Goal: Task Accomplishment & Management: Complete application form

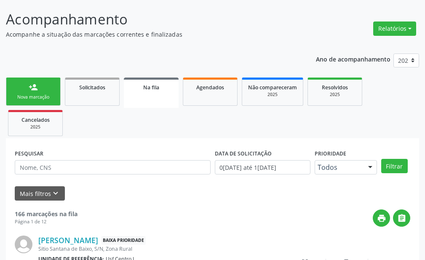
scroll to position [66, 0]
click at [49, 95] on div "Nova marcação" at bounding box center [33, 97] width 42 height 6
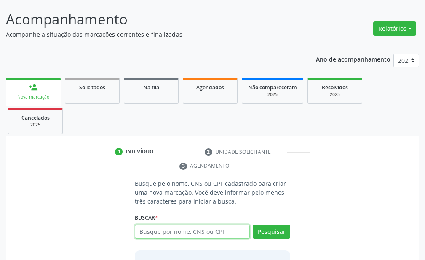
click at [198, 233] on input "text" at bounding box center [192, 232] width 115 height 14
type input "702104767744997"
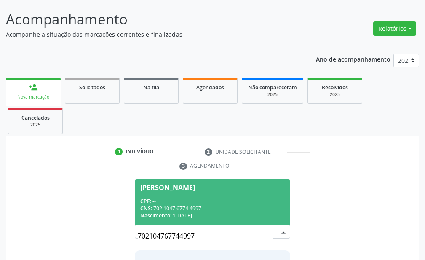
scroll to position [136, 0]
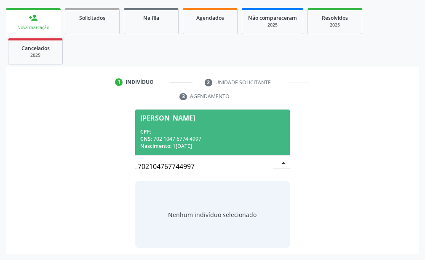
click at [210, 132] on div "CPF: --" at bounding box center [212, 131] width 144 height 7
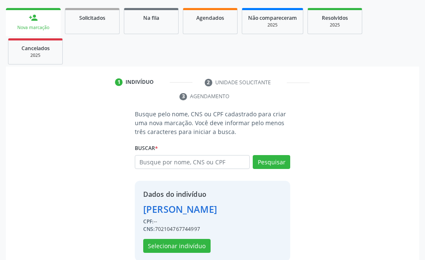
scroll to position [149, 0]
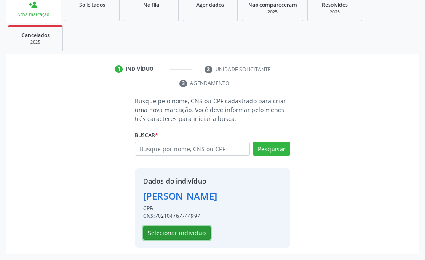
click at [181, 230] on button "Selecionar indivíduo" at bounding box center [176, 233] width 67 height 14
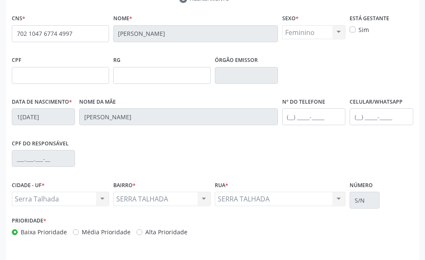
scroll to position [259, 0]
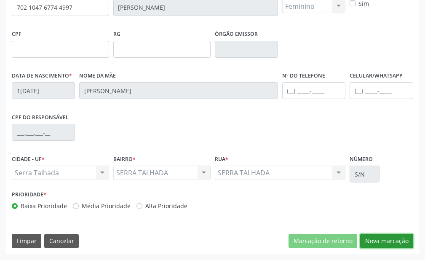
click at [382, 241] on button "Nova marcação" at bounding box center [386, 241] width 53 height 14
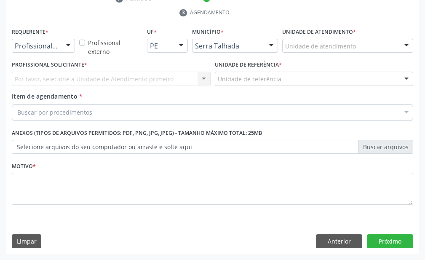
scroll to position [219, 0]
click at [69, 45] on div at bounding box center [68, 46] width 13 height 14
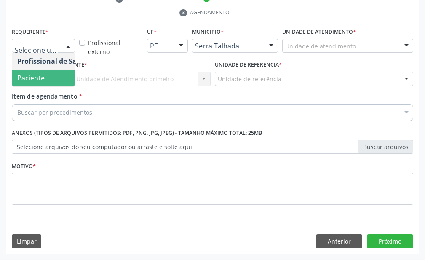
click at [49, 83] on span "Paciente" at bounding box center [53, 77] width 82 height 17
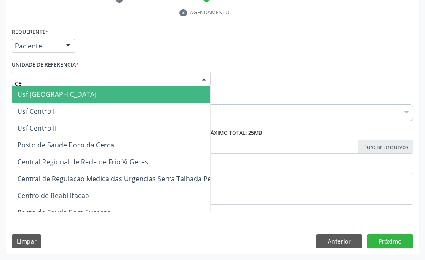
type input "cen"
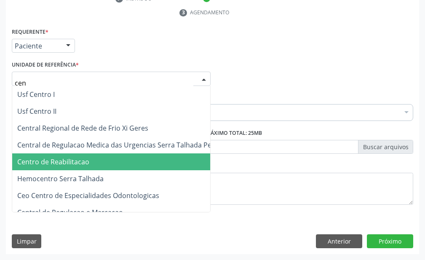
click at [65, 157] on span "Centro de Reabilitacao" at bounding box center [53, 161] width 72 height 9
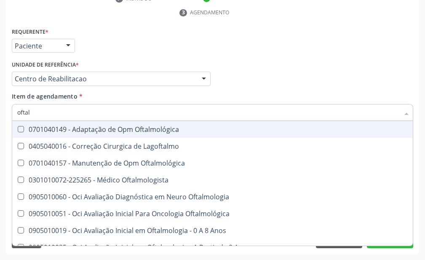
type input "oftalm"
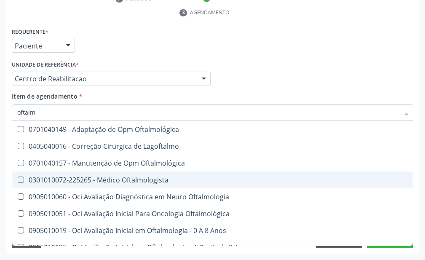
click at [80, 178] on div "0301010072-225265 - Médico Oftalmologista" at bounding box center [238, 179] width 442 height 7
checkbox Oftalmologista "true"
click at [0, 178] on div "Acompanhamento Acompanhe a situação das marcações correntes e finalizadas Relat…" at bounding box center [212, 52] width 425 height 415
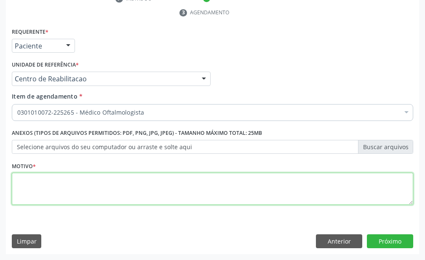
click at [64, 186] on textarea at bounding box center [212, 189] width 401 height 32
type textarea "."
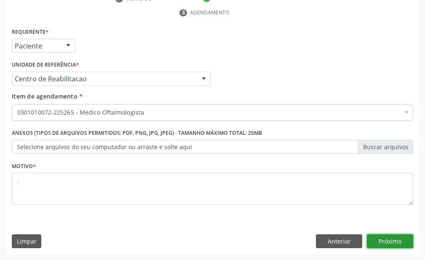
click at [401, 243] on button "Próximo" at bounding box center [390, 241] width 46 height 14
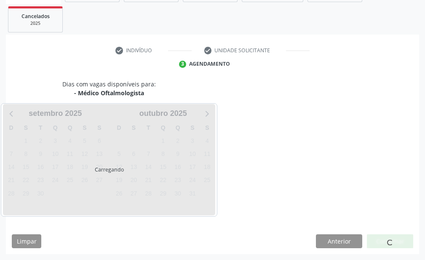
scroll to position [168, 0]
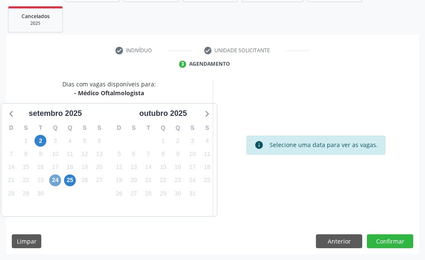
click at [58, 182] on span "24" at bounding box center [55, 180] width 12 height 12
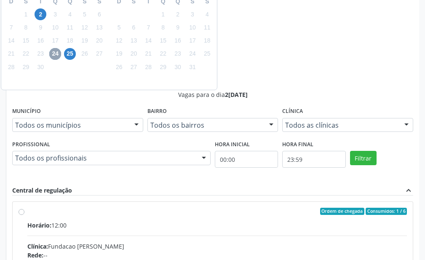
scroll to position [309, 0]
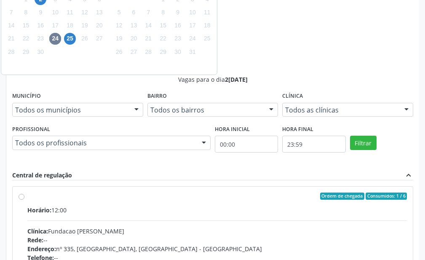
click at [24, 192] on input "Ordem de chegada Consumidos: 1 / 6 Horário: 12:00 Clínica: Fundacao Altino Vent…" at bounding box center [22, 196] width 6 height 8
radio input "true"
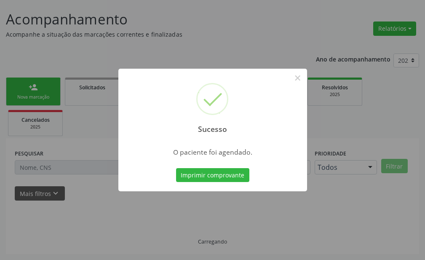
scroll to position [66, 0]
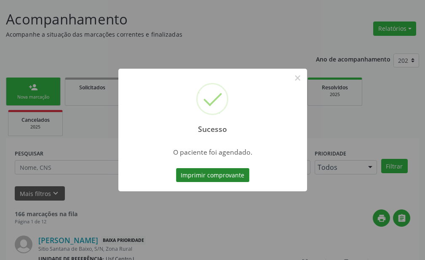
click at [204, 171] on button "Imprimir comprovante" at bounding box center [212, 175] width 73 height 14
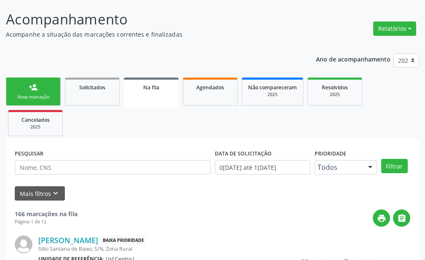
click at [21, 90] on link "person_add Nova marcação" at bounding box center [33, 92] width 55 height 28
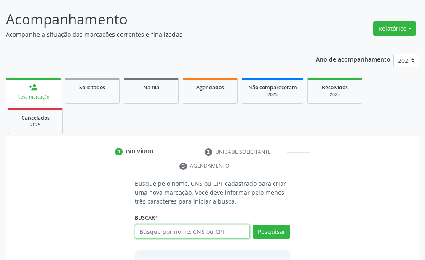
click at [161, 237] on input "text" at bounding box center [192, 232] width 115 height 14
type input "162265825970007"
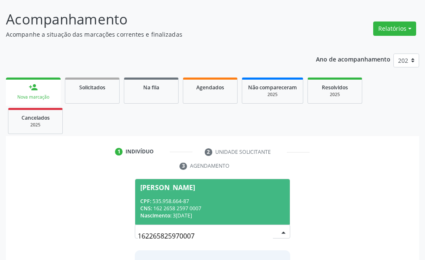
scroll to position [108, 0]
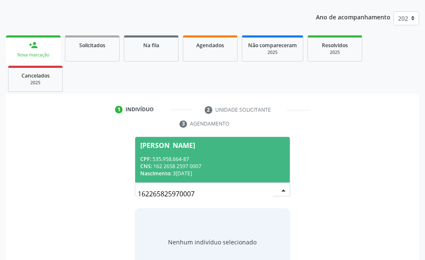
click at [213, 156] on div "CPF: 535.958.664-87" at bounding box center [212, 158] width 144 height 7
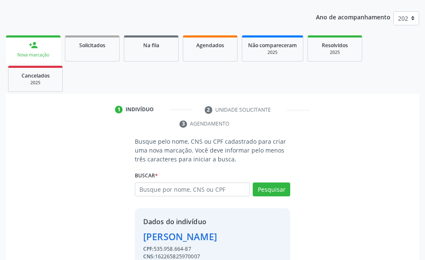
scroll to position [149, 0]
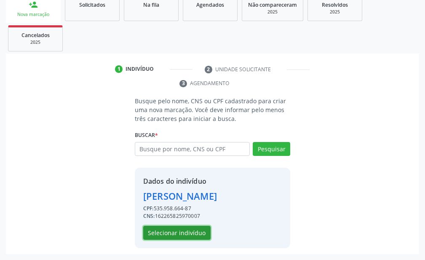
click at [182, 235] on button "Selecionar indivíduo" at bounding box center [176, 233] width 67 height 14
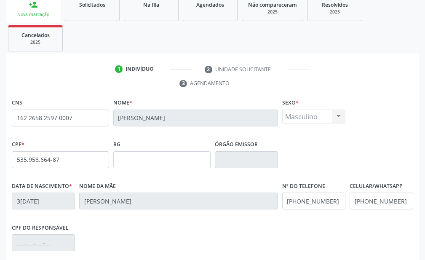
scroll to position [259, 0]
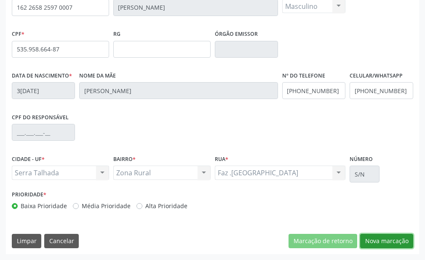
click at [375, 234] on button "Nova marcação" at bounding box center [386, 241] width 53 height 14
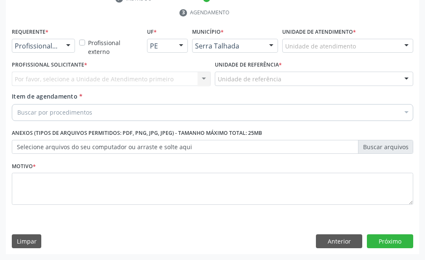
scroll to position [219, 0]
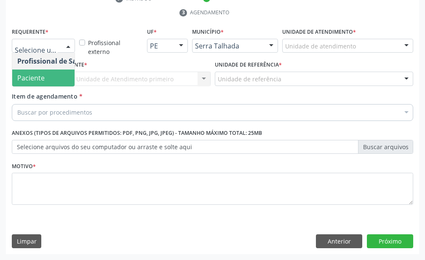
click at [50, 79] on span "Paciente" at bounding box center [53, 77] width 82 height 17
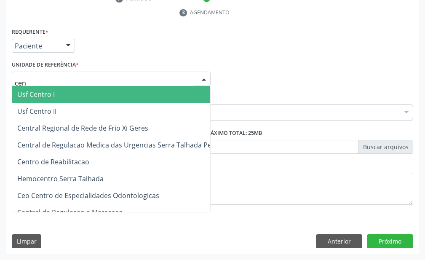
type input "cent"
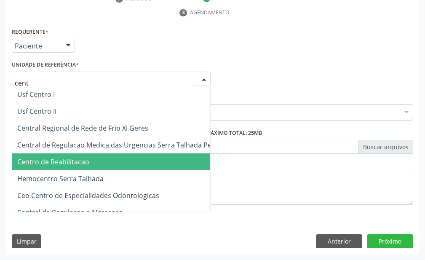
click at [66, 153] on span "Centro de Reabilitacao" at bounding box center [114, 161] width 204 height 17
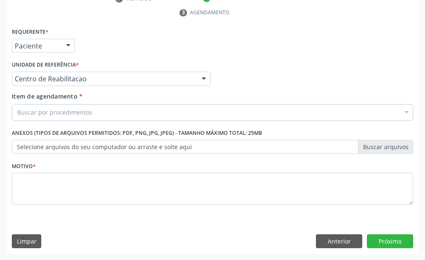
click at [68, 117] on div "Buscar por procedimentos" at bounding box center [212, 112] width 401 height 17
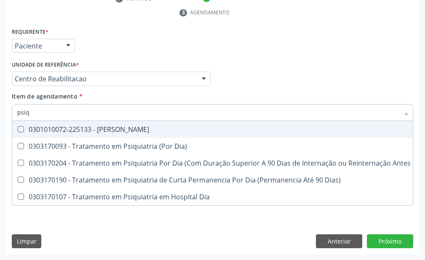
type input "psiqu"
click at [67, 126] on div "0301010072-225133 - Médico Psiquiatra" at bounding box center [232, 129] width 430 height 7
checkbox Psiquiatra "true"
click at [0, 151] on div "Acompanhamento Acompanhe a situação das marcações correntes e finalizadas Relat…" at bounding box center [212, 52] width 425 height 415
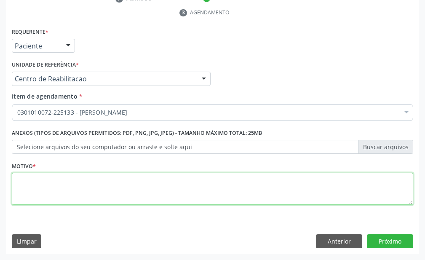
click at [133, 199] on textarea at bounding box center [212, 189] width 401 height 32
type textarea "."
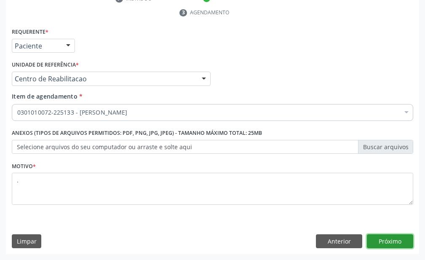
click at [399, 247] on button "Próximo" at bounding box center [390, 241] width 46 height 14
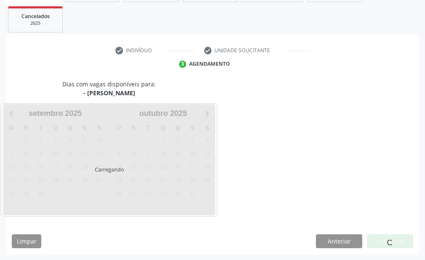
scroll to position [201, 0]
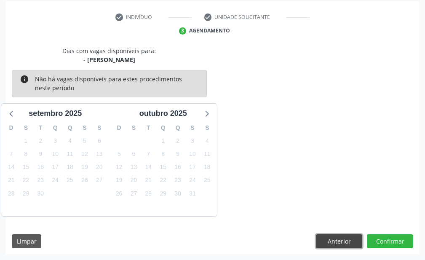
click at [345, 243] on button "Anterior" at bounding box center [339, 241] width 46 height 14
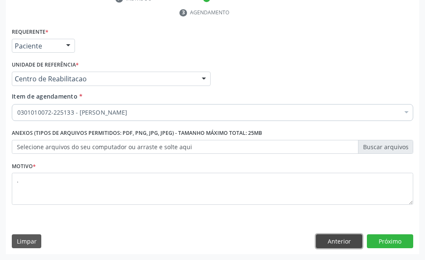
click at [342, 243] on button "Anterior" at bounding box center [339, 241] width 46 height 14
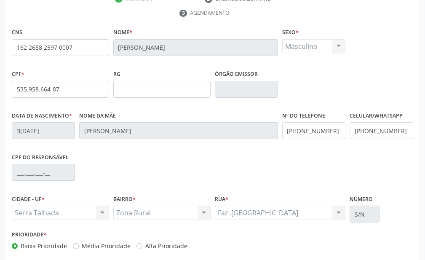
scroll to position [8, 0]
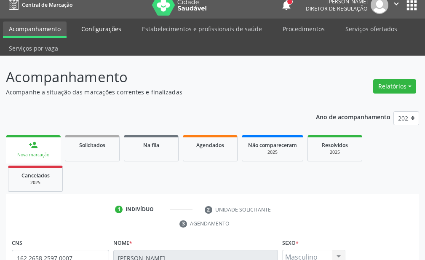
click at [94, 33] on link "Configurações" at bounding box center [101, 28] width 52 height 15
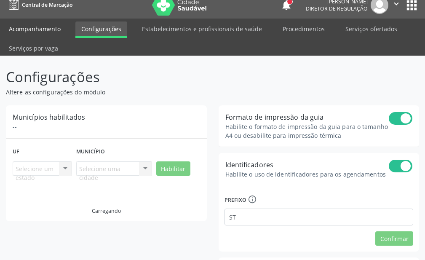
click at [30, 33] on link "Acompanhamento" at bounding box center [35, 28] width 64 height 15
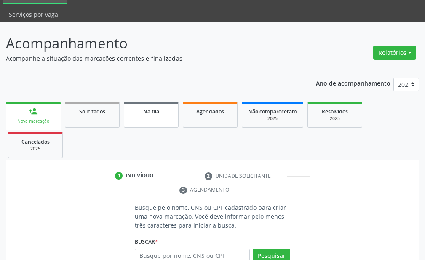
scroll to position [84, 0]
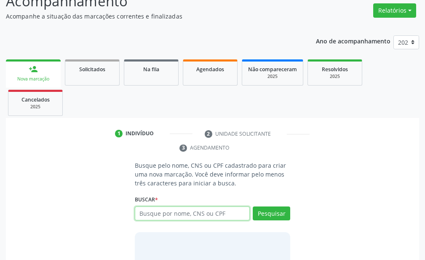
click at [204, 212] on input "text" at bounding box center [192, 213] width 115 height 14
type input "700503591733156"
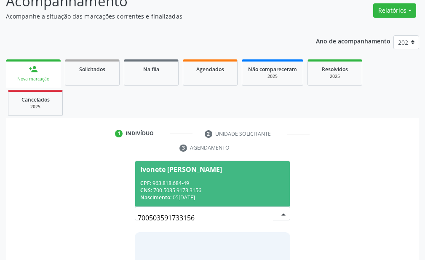
scroll to position [126, 0]
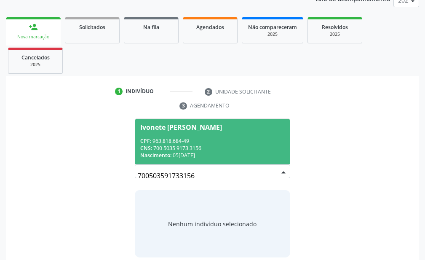
click at [227, 147] on div "CNS: 700 5035 9173 3156" at bounding box center [212, 147] width 144 height 7
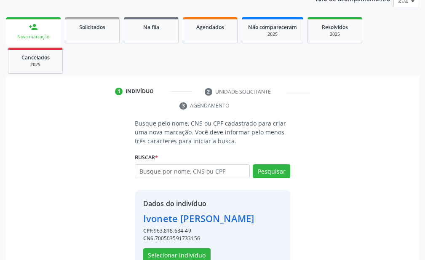
scroll to position [149, 0]
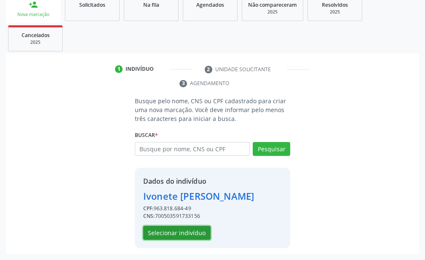
click at [171, 231] on button "Selecionar indivíduo" at bounding box center [176, 233] width 67 height 14
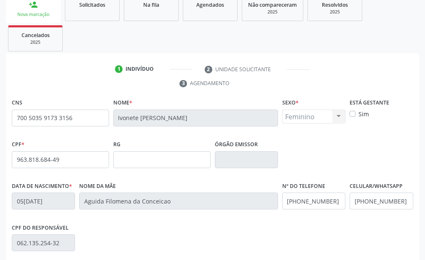
scroll to position [259, 0]
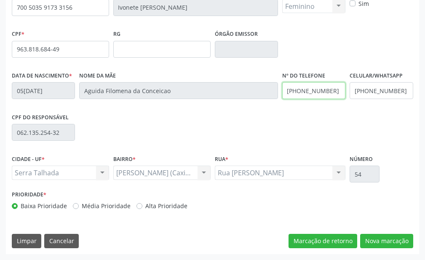
click at [332, 96] on input "(87) 99984-9643" at bounding box center [313, 90] width 63 height 17
click at [330, 95] on input "(87) 99984-9643" at bounding box center [313, 90] width 63 height 17
type input "("
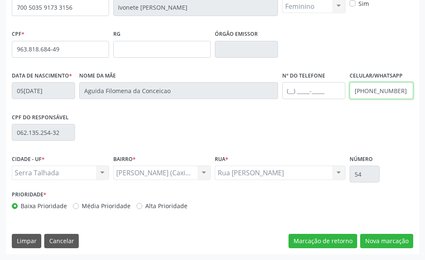
drag, startPoint x: 403, startPoint y: 89, endPoint x: 335, endPoint y: 101, distance: 68.8
click at [335, 101] on div "Data de nascimento * 05/06/1958 Nome da mãe Aguida Filomena da Conceicao Nº do …" at bounding box center [213, 90] width 406 height 42
click at [334, 110] on div "Nº do Telefone" at bounding box center [313, 90] width 67 height 42
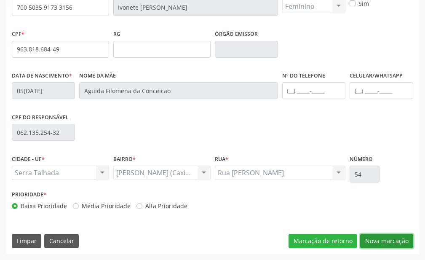
click at [372, 235] on button "Nova marcação" at bounding box center [386, 241] width 53 height 14
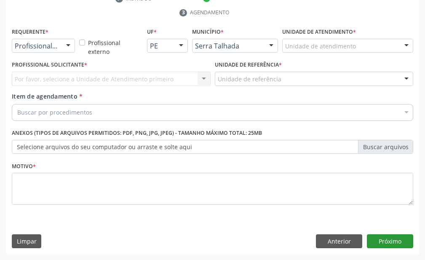
scroll to position [219, 0]
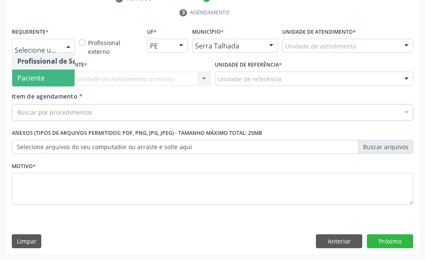
click at [35, 72] on span "Paciente" at bounding box center [53, 77] width 82 height 17
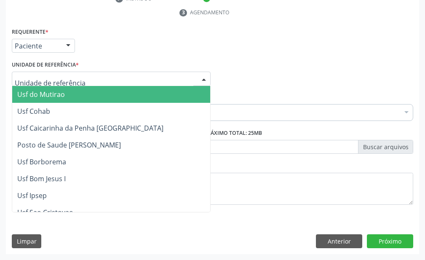
click at [40, 74] on div at bounding box center [111, 79] width 199 height 14
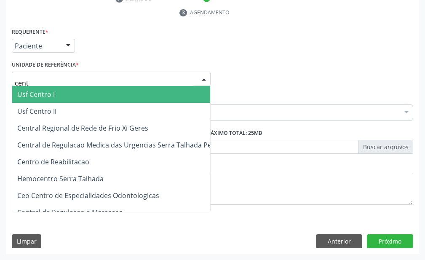
type input "centr"
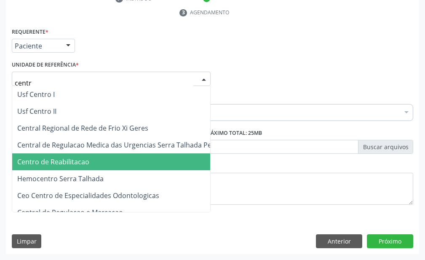
click at [72, 157] on span "Centro de Reabilitacao" at bounding box center [53, 161] width 72 height 9
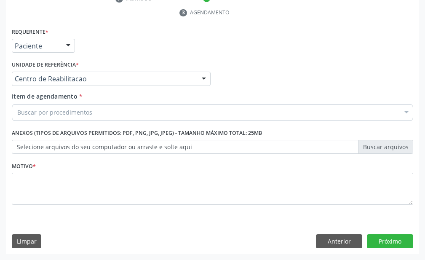
click at [77, 107] on div "Buscar por procedimentos" at bounding box center [212, 112] width 401 height 17
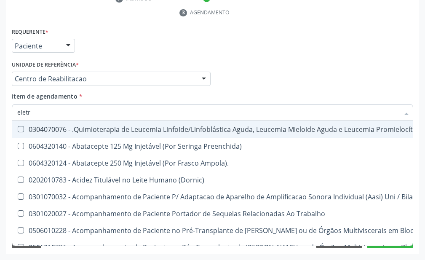
type input "eletro"
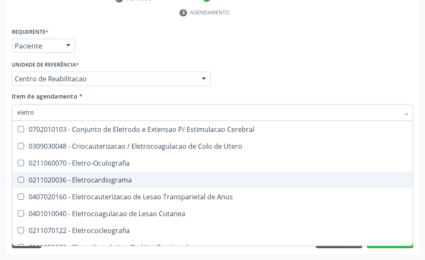
click at [65, 179] on div "0211020036 - Eletrocardiograma" at bounding box center [318, 179] width 603 height 7
checkbox Eletrocardiograma "true"
click at [0, 180] on div "Acompanhamento Acompanhe a situação das marcações correntes e finalizadas Relat…" at bounding box center [212, 52] width 425 height 415
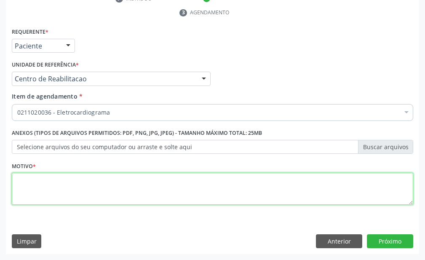
click at [48, 190] on textarea at bounding box center [212, 189] width 401 height 32
type textarea "."
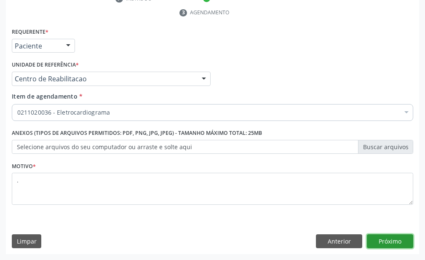
click at [387, 241] on button "Próximo" at bounding box center [390, 241] width 46 height 14
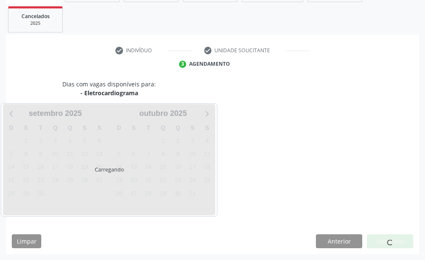
scroll to position [168, 0]
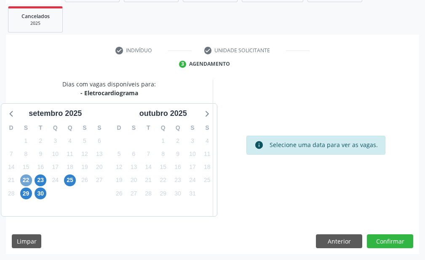
click at [24, 181] on span "22" at bounding box center [26, 180] width 12 height 12
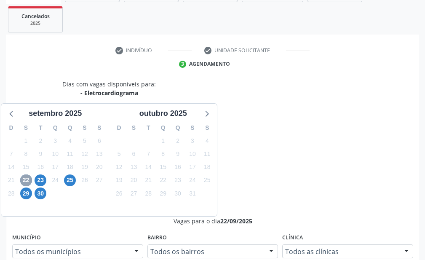
scroll to position [294, 0]
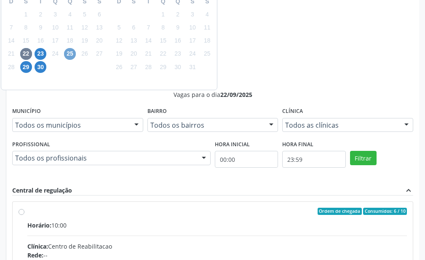
click at [69, 58] on span "25" at bounding box center [70, 54] width 12 height 12
click at [339, 251] on div "Rede: --" at bounding box center [217, 255] width 380 height 9
click at [24, 208] on input "Ordem de chegada Consumidos: 1 / 10 Horário: 10:00 Clínica: Centro de Reabilita…" at bounding box center [22, 212] width 6 height 8
radio input "true"
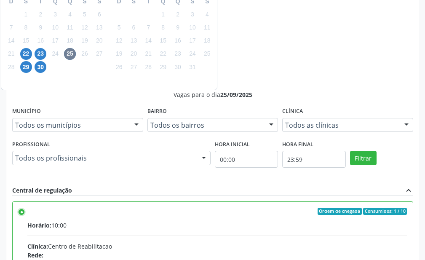
scroll to position [309, 0]
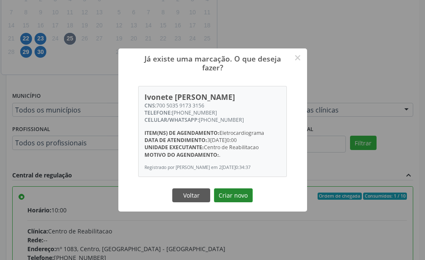
click at [243, 203] on button "Criar novo" at bounding box center [233, 195] width 39 height 14
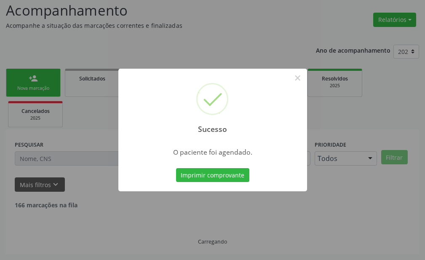
scroll to position [66, 0]
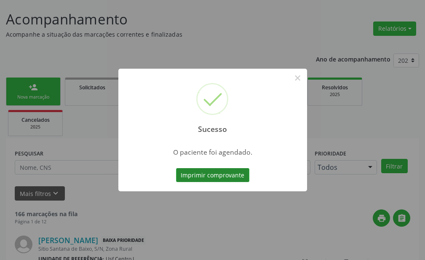
click at [213, 179] on button "Imprimir comprovante" at bounding box center [212, 175] width 73 height 14
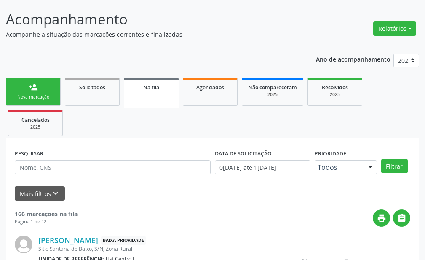
click at [44, 86] on link "person_add Nova marcação" at bounding box center [33, 92] width 55 height 28
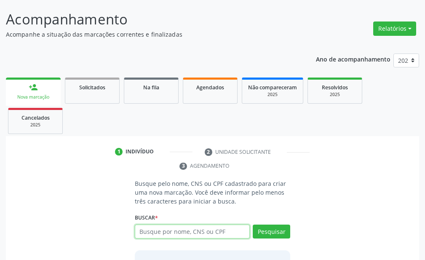
click at [175, 234] on input "text" at bounding box center [192, 232] width 115 height 14
paste input "700 5035 9173 3156"
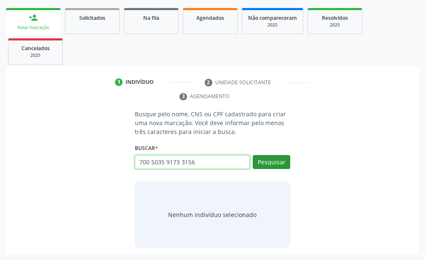
type input "700 5035 9173 3156"
click at [283, 166] on button "Pesquisar" at bounding box center [271, 162] width 37 height 14
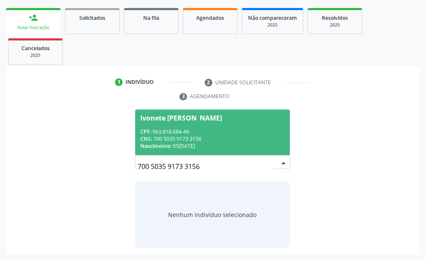
click at [235, 141] on div "CNS: 700 5035 9173 3156" at bounding box center [212, 138] width 144 height 7
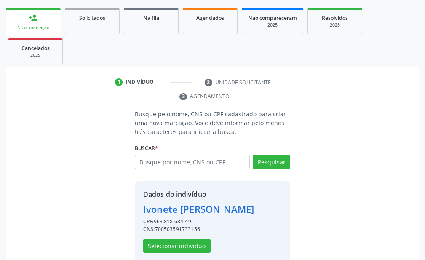
scroll to position [149, 0]
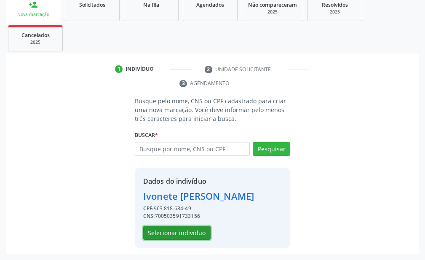
click at [190, 237] on button "Selecionar indivíduo" at bounding box center [176, 233] width 67 height 14
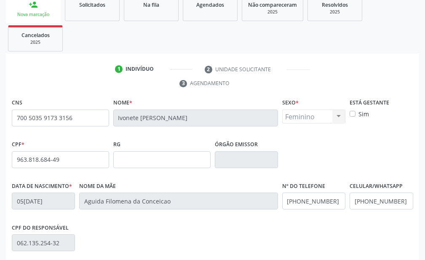
scroll to position [233, 0]
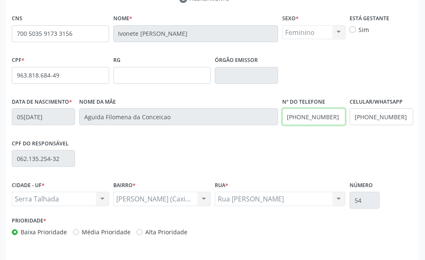
drag, startPoint x: 336, startPoint y: 119, endPoint x: 283, endPoint y: 122, distance: 53.1
click at [283, 122] on input "(87) 99984-9643" at bounding box center [313, 116] width 63 height 17
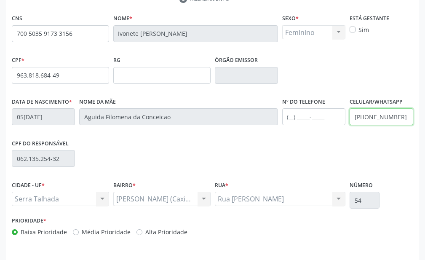
click at [400, 120] on input "(87) 99992-2727" at bounding box center [381, 116] width 63 height 17
click at [401, 120] on input "(87) 99992-2727" at bounding box center [381, 116] width 63 height 17
type input "("
click at [400, 144] on div "CPF do responsável 062.135.254-32" at bounding box center [213, 158] width 406 height 42
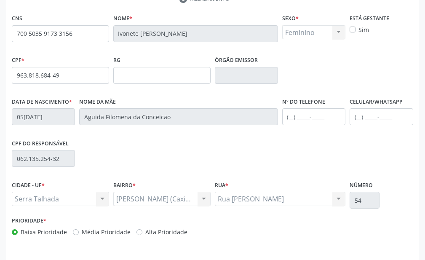
scroll to position [259, 0]
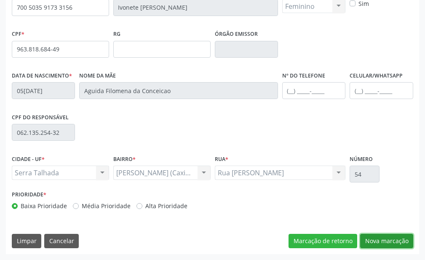
click at [389, 237] on button "Nova marcação" at bounding box center [386, 241] width 53 height 14
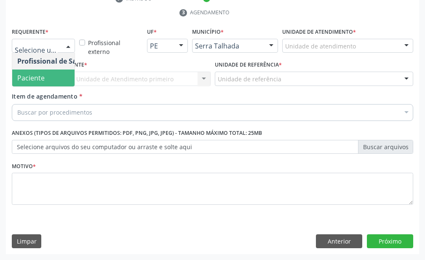
click at [48, 79] on span "Paciente" at bounding box center [53, 77] width 82 height 17
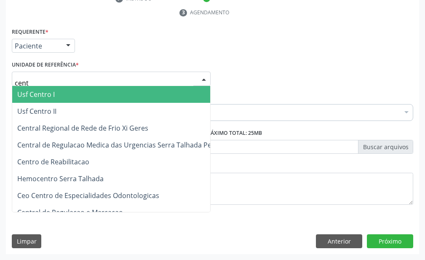
type input "centr"
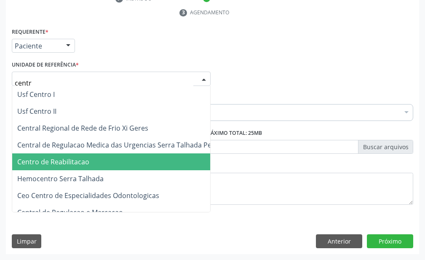
click at [83, 154] on span "Centro de Reabilitacao" at bounding box center [114, 161] width 204 height 17
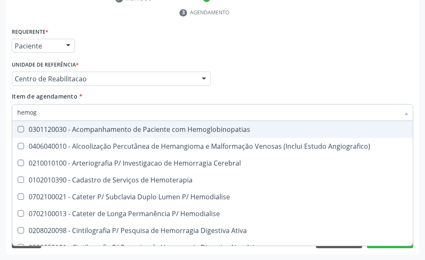
type input "hemogr"
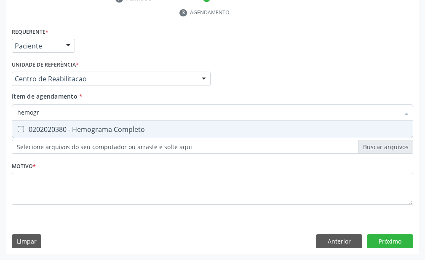
click at [72, 126] on div "0202020380 - Hemograma Completo" at bounding box center [212, 129] width 390 height 7
checkbox Completo "true"
drag, startPoint x: 57, startPoint y: 115, endPoint x: 0, endPoint y: 110, distance: 57.5
click at [0, 110] on div "Acompanhamento Acompanhe a situação das marcações correntes e finalizadas Relat…" at bounding box center [212, 52] width 425 height 415
type input "ur"
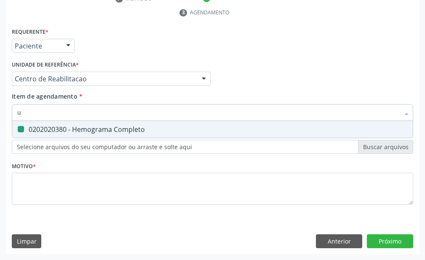
checkbox Completo "false"
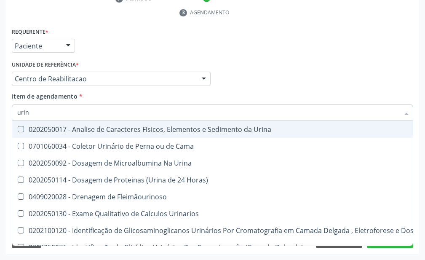
type input "urina"
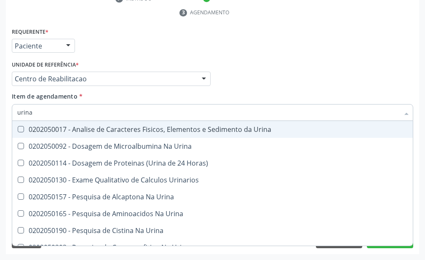
click at [26, 128] on div "0202050017 - Analise de Caracteres Fisicos, Elementos e Sedimento da Urina" at bounding box center [212, 129] width 390 height 7
checkbox Urina "true"
drag, startPoint x: 34, startPoint y: 110, endPoint x: 16, endPoint y: 116, distance: 18.1
click at [16, 116] on div "urina" at bounding box center [212, 112] width 401 height 17
type input "g"
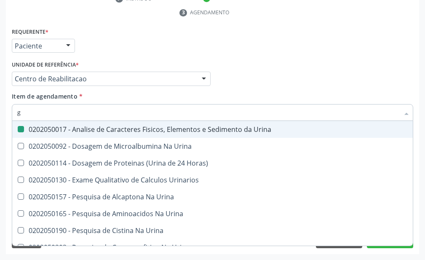
checkbox Urina "false"
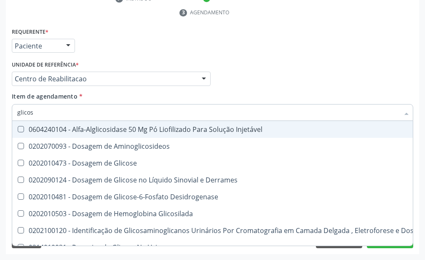
type input "glicose"
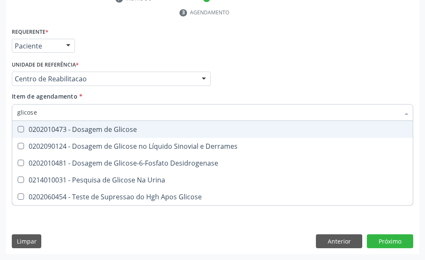
click at [26, 132] on div "0202010473 - Dosagem de Glicose" at bounding box center [212, 129] width 390 height 7
checkbox Glicose "true"
drag, startPoint x: 40, startPoint y: 115, endPoint x: 0, endPoint y: 121, distance: 40.1
click at [0, 121] on div "Acompanhamento Acompanhe a situação das marcações correntes e finalizadas Relat…" at bounding box center [212, 52] width 425 height 415
click at [7, 121] on div "Requerente * Paciente Profissional de Saúde Paciente Nenhum resultado encontrad…" at bounding box center [212, 140] width 413 height 229
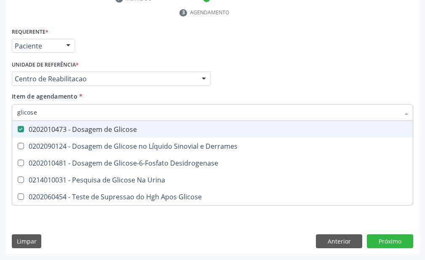
checkbox Derrames "true"
checkbox Desidrogenase "true"
checkbox Urina "true"
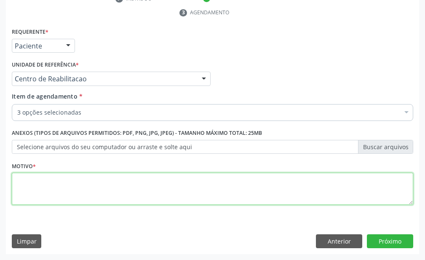
click at [73, 199] on textarea at bounding box center [212, 189] width 401 height 32
type textarea "."
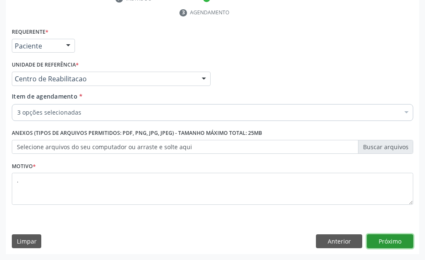
click at [398, 237] on button "Próximo" at bounding box center [390, 241] width 46 height 14
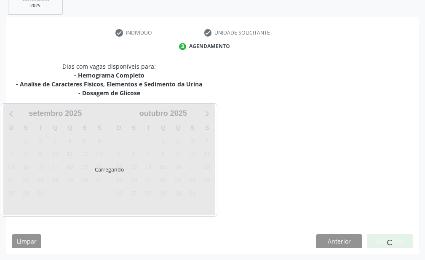
scroll to position [185, 0]
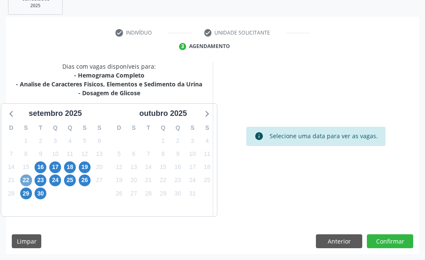
click at [25, 182] on span "22" at bounding box center [26, 180] width 12 height 12
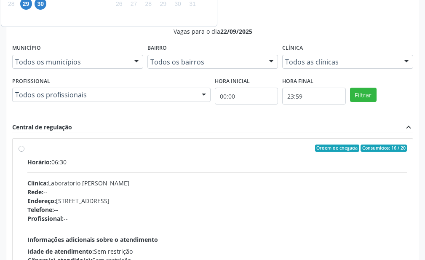
scroll to position [333, 0]
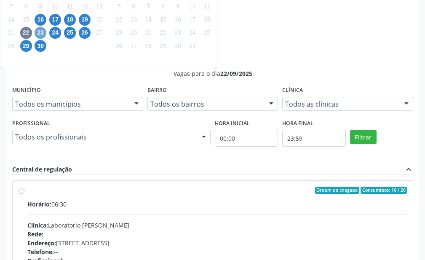
click at [42, 32] on span "23" at bounding box center [41, 33] width 12 height 12
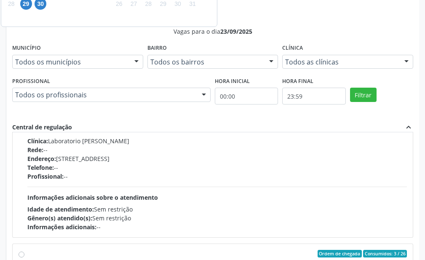
scroll to position [0, 0]
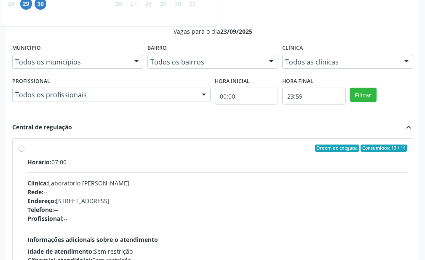
click at [120, 172] on hr at bounding box center [217, 172] width 380 height 0
click at [24, 152] on input "Ordem de chegada Consumidos: 13 / 14 Horário: 07:00 Clínica: Laboratorio Jose P…" at bounding box center [22, 148] width 6 height 8
radio input "true"
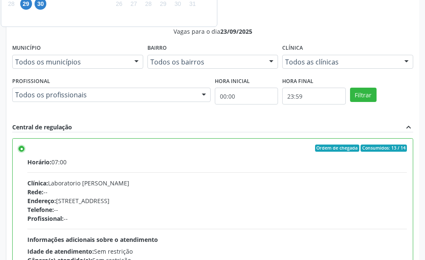
scroll to position [459, 0]
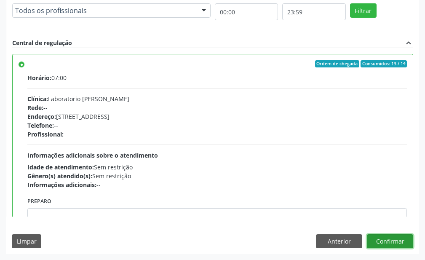
click at [384, 238] on button "Confirmar" at bounding box center [390, 241] width 46 height 14
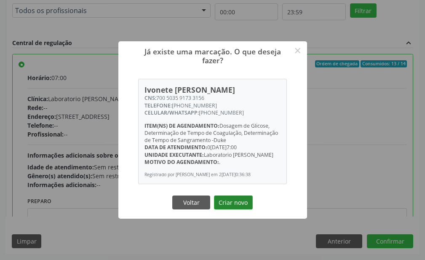
click at [237, 205] on button "Criar novo" at bounding box center [233, 202] width 39 height 14
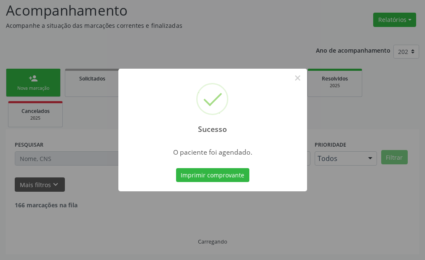
scroll to position [66, 0]
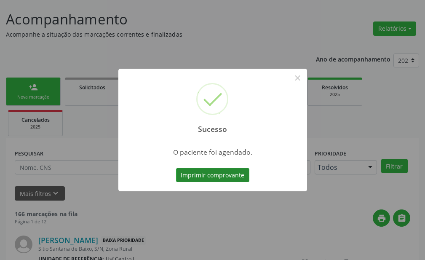
click at [222, 177] on button "Imprimir comprovante" at bounding box center [212, 175] width 73 height 14
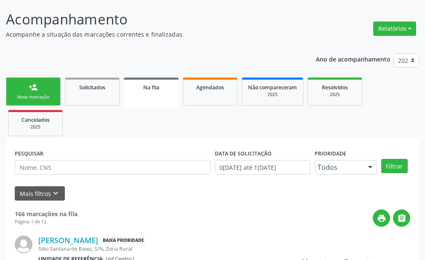
click at [39, 88] on link "person_add Nova marcação" at bounding box center [33, 92] width 55 height 28
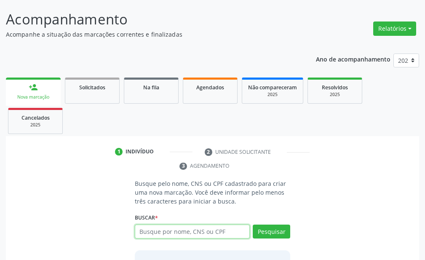
click at [188, 226] on input "text" at bounding box center [192, 232] width 115 height 14
paste input "700 5035 9173 3156"
type input "700 5035 9173 3156"
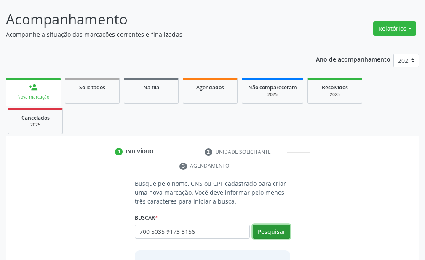
click at [276, 235] on button "Pesquisar" at bounding box center [271, 232] width 37 height 14
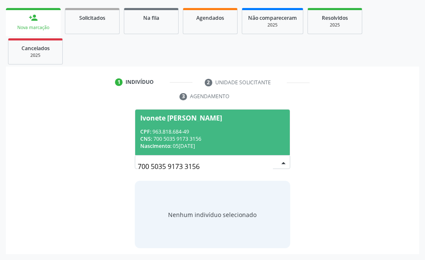
click at [222, 127] on span "Ivonete Aguida de Souza CPF: 963.818.684-49 CNS: 700 5035 9173 3156 Nascimento:…" at bounding box center [212, 132] width 155 height 45
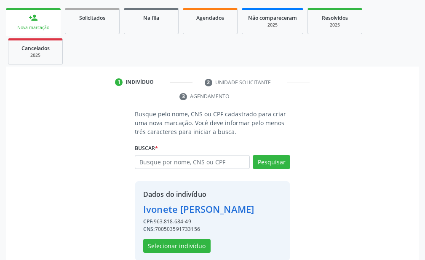
scroll to position [149, 0]
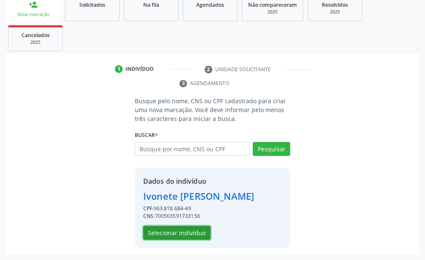
click at [176, 232] on button "Selecionar indivíduo" at bounding box center [176, 233] width 67 height 14
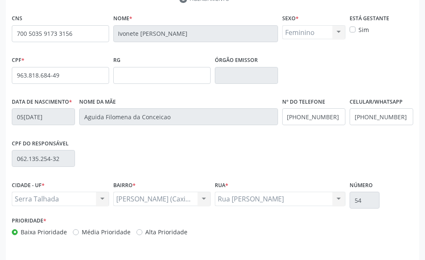
scroll to position [259, 0]
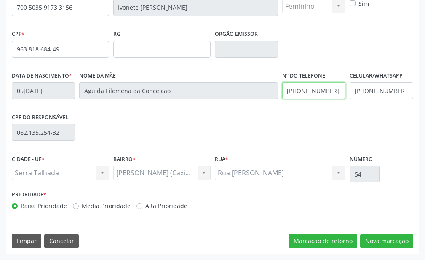
drag, startPoint x: 332, startPoint y: 92, endPoint x: 285, endPoint y: 108, distance: 49.4
click at [285, 108] on div "Nº do Telefone (87) 99984-9643" at bounding box center [313, 90] width 67 height 42
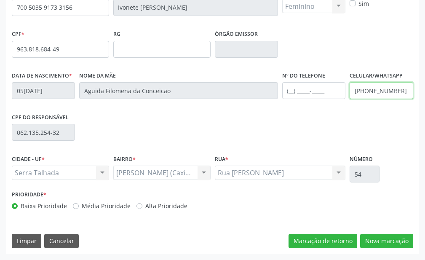
drag, startPoint x: 381, startPoint y: 94, endPoint x: 340, endPoint y: 102, distance: 41.6
click at [341, 102] on div "Data de nascimento * 05/06/1958 Nome da mãe Aguida Filomena da Conceicao Nº do …" at bounding box center [213, 90] width 406 height 42
click at [381, 89] on input "(7" at bounding box center [381, 90] width 63 height 17
type input "("
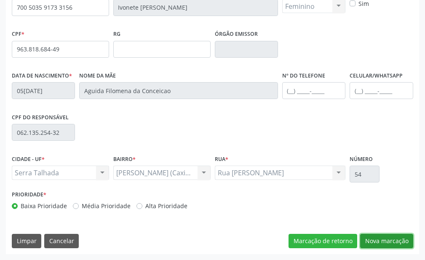
click at [379, 240] on button "Nova marcação" at bounding box center [386, 241] width 53 height 14
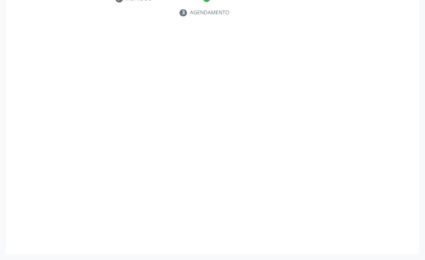
scroll to position [219, 0]
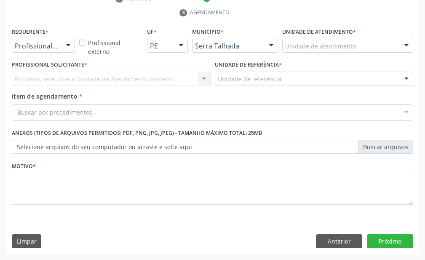
click at [66, 46] on div at bounding box center [68, 46] width 13 height 14
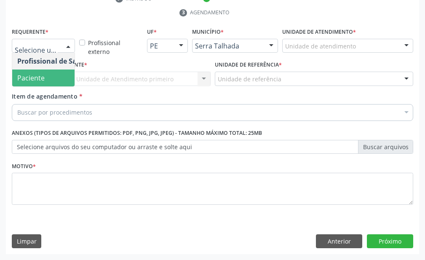
click at [63, 74] on span "Paciente" at bounding box center [53, 77] width 82 height 17
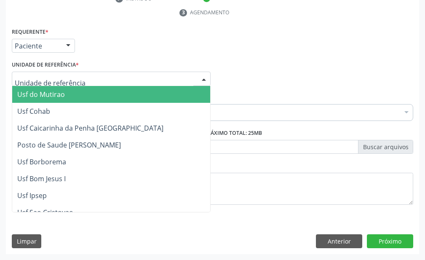
click at [66, 74] on div at bounding box center [111, 79] width 199 height 14
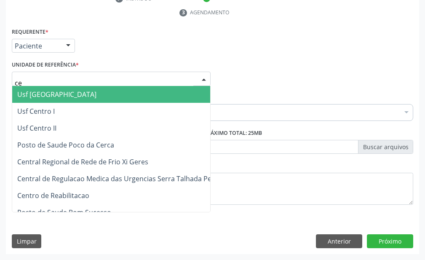
type input "cen"
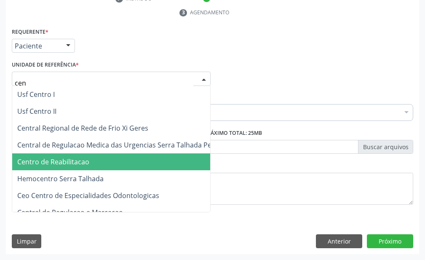
click at [66, 158] on span "Centro de Reabilitacao" at bounding box center [53, 161] width 72 height 9
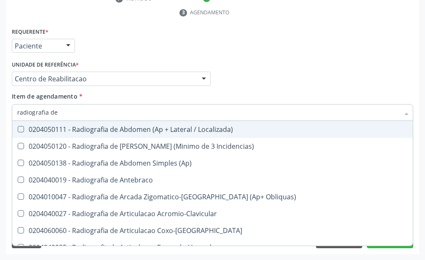
type input "radiografia de t"
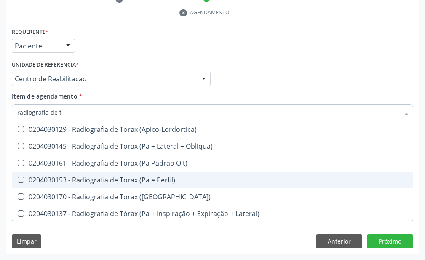
click at [102, 179] on div "0204030153 - Radiografia de Torax (Pa e Perfil)" at bounding box center [212, 179] width 390 height 7
checkbox Perfil\) "true"
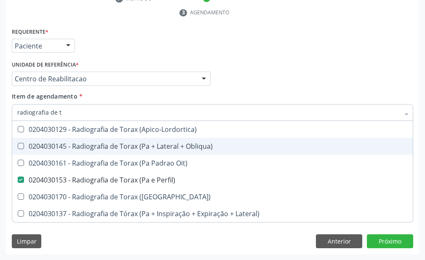
click at [0, 147] on div "Acompanhamento Acompanhe a situação das marcações correntes e finalizadas Relat…" at bounding box center [212, 52] width 425 height 415
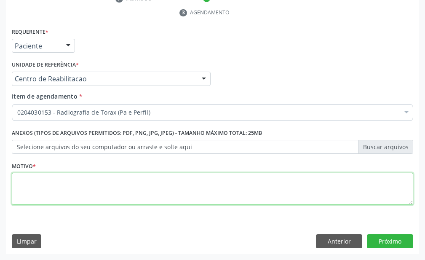
click at [25, 184] on textarea at bounding box center [212, 189] width 401 height 32
type textarea "."
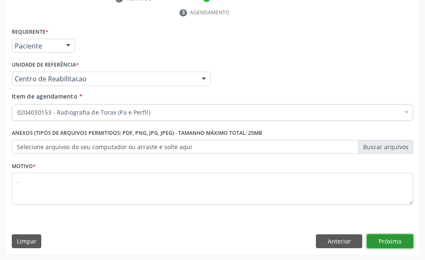
click at [377, 242] on button "Próximo" at bounding box center [390, 241] width 46 height 14
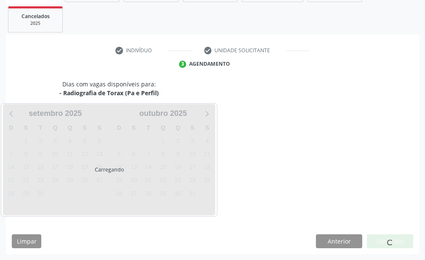
scroll to position [168, 0]
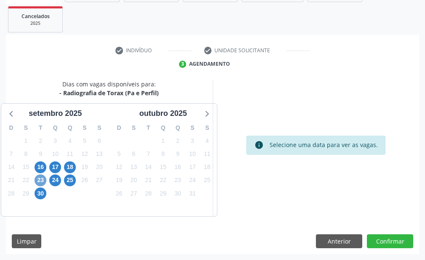
click at [39, 179] on span "23" at bounding box center [41, 180] width 12 height 12
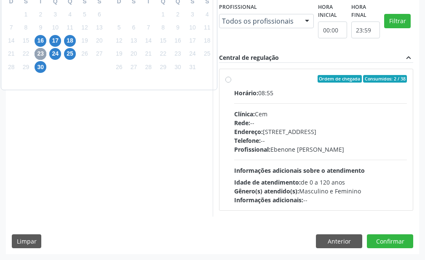
scroll to position [420, 0]
click at [259, 176] on div "Horário: 08:55 Clínica: Cem Rede: -- Endereço: Casa, nº 393, Nossa Senhora da P…" at bounding box center [320, 146] width 173 height 116
click at [231, 83] on input "Ordem de chegada Consumidos: 2 / 38 Horário: 08:55 Clínica: Cem Rede: -- Endere…" at bounding box center [228, 79] width 6 height 8
radio input "true"
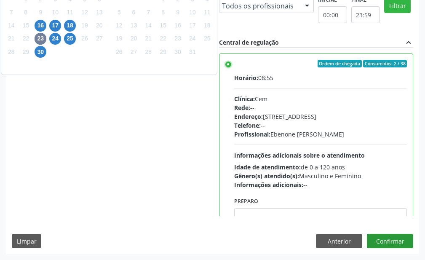
scroll to position [441, 0]
click at [387, 243] on button "Confirmar" at bounding box center [390, 241] width 46 height 14
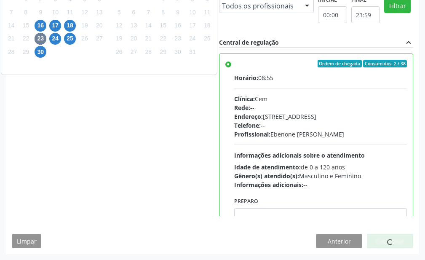
scroll to position [66, 0]
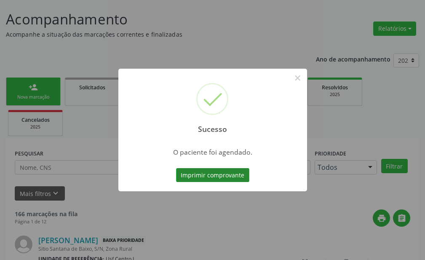
click at [195, 170] on button "Imprimir comprovante" at bounding box center [212, 175] width 73 height 14
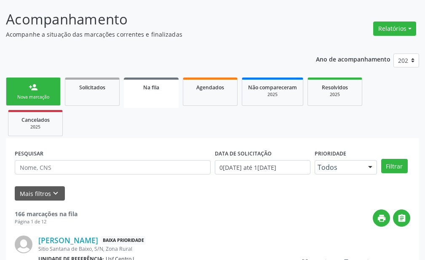
click at [40, 85] on link "person_add Nova marcação" at bounding box center [33, 92] width 55 height 28
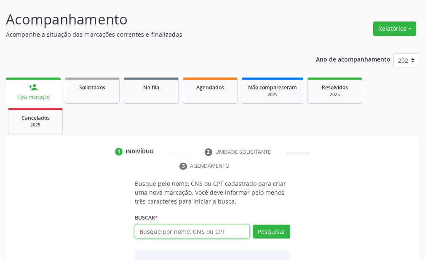
click at [178, 229] on input "text" at bounding box center [192, 232] width 115 height 14
type input "898003704739075"
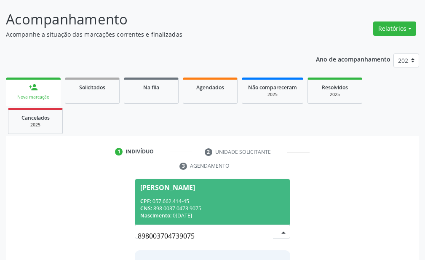
scroll to position [136, 0]
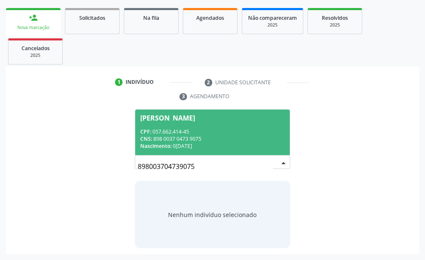
click at [251, 137] on div "CNS: 898 0037 0473 9075" at bounding box center [212, 138] width 144 height 7
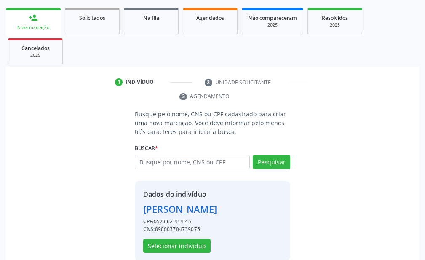
scroll to position [149, 0]
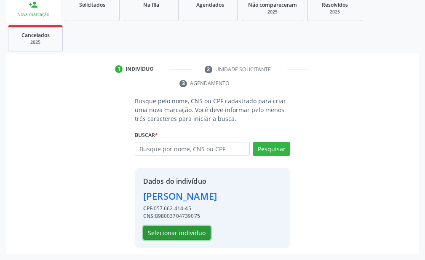
click at [172, 234] on button "Selecionar indivíduo" at bounding box center [176, 233] width 67 height 14
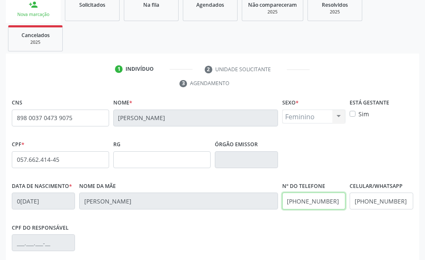
drag, startPoint x: 336, startPoint y: 198, endPoint x: 254, endPoint y: 221, distance: 84.3
click at [253, 221] on div "Data de nascimento * 05/02/1978 Nome da mãe Deuzalina Gomes Alves Nº do Telefon…" at bounding box center [213, 201] width 406 height 42
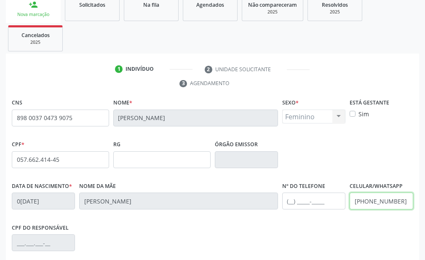
drag, startPoint x: 376, startPoint y: 207, endPoint x: 313, endPoint y: 219, distance: 63.8
click at [313, 219] on div "Data de nascimento * 05/02/1978 Nome da mãe Deuzalina Gomes Alves Nº do Telefon…" at bounding box center [213, 201] width 406 height 42
click at [321, 224] on div "CPF do responsável" at bounding box center [213, 242] width 406 height 42
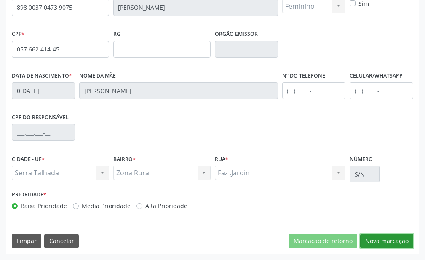
click at [379, 239] on button "Nova marcação" at bounding box center [386, 241] width 53 height 14
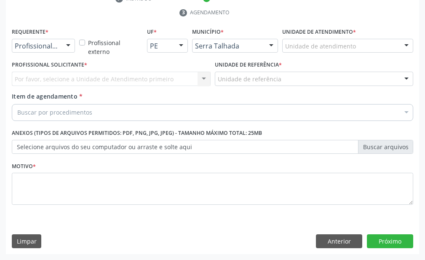
scroll to position [219, 0]
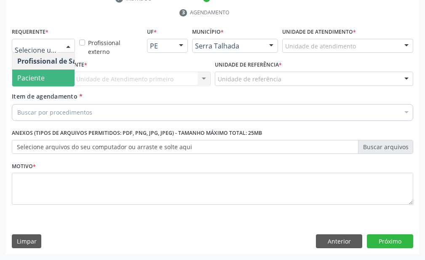
click at [45, 79] on span "Paciente" at bounding box center [53, 77] width 82 height 17
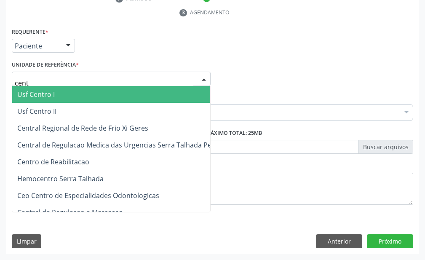
type input "centr"
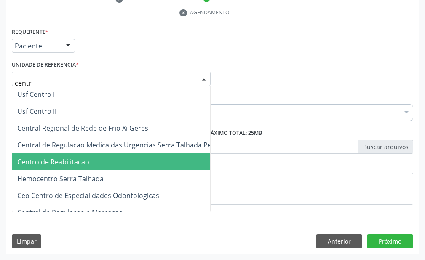
click at [97, 157] on span "Centro de Reabilitacao" at bounding box center [114, 161] width 204 height 17
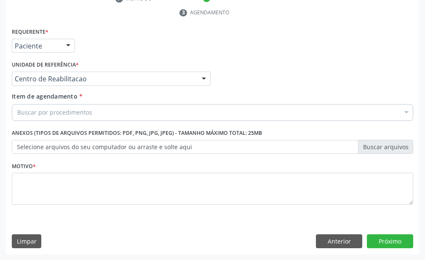
click at [103, 115] on div "Buscar por procedimentos" at bounding box center [212, 112] width 401 height 17
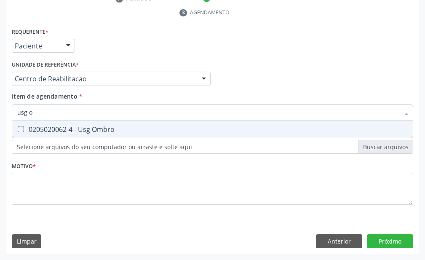
type input "usg om"
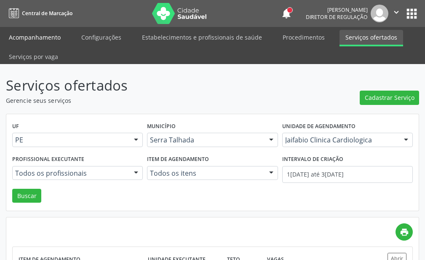
click at [46, 33] on link "Acompanhamento" at bounding box center [35, 37] width 64 height 15
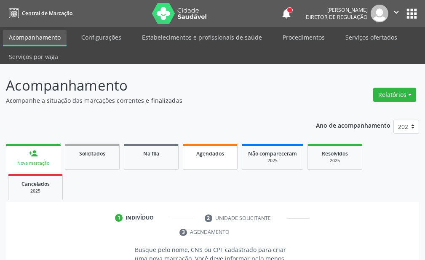
click at [214, 147] on link "Agendados" at bounding box center [210, 157] width 55 height 26
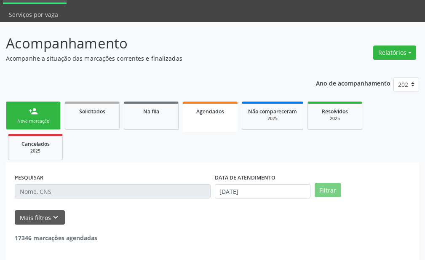
scroll to position [75, 0]
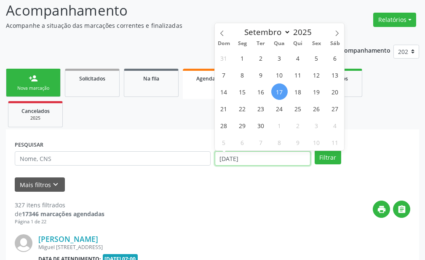
click at [255, 154] on input "17/09/2025" at bounding box center [263, 158] width 96 height 14
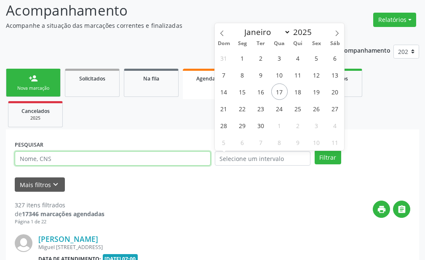
click at [155, 154] on input "text" at bounding box center [113, 158] width 196 height 14
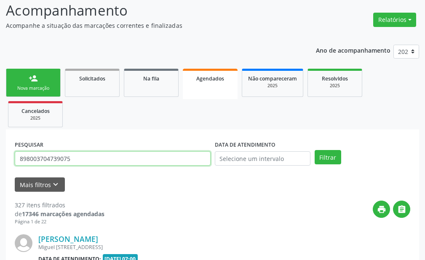
type input "898003704739075"
click at [315, 150] on button "Filtrar" at bounding box center [328, 157] width 27 height 14
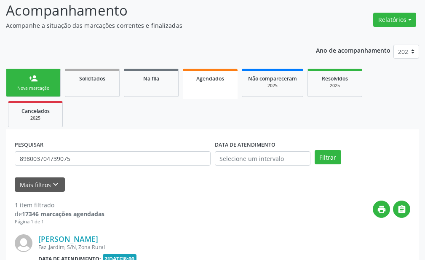
scroll to position [176, 0]
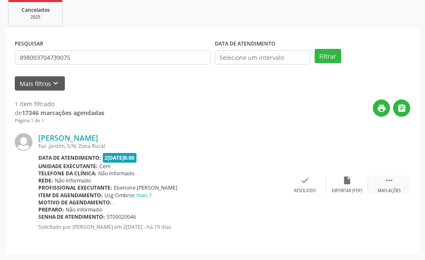
click at [399, 184] on div " Mais ações" at bounding box center [389, 185] width 42 height 18
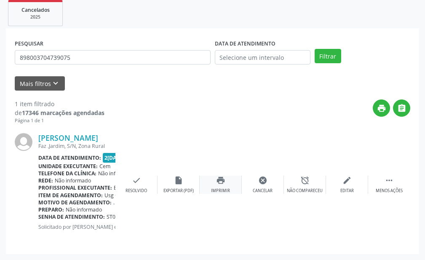
click at [224, 186] on div "print Imprimir" at bounding box center [221, 185] width 42 height 18
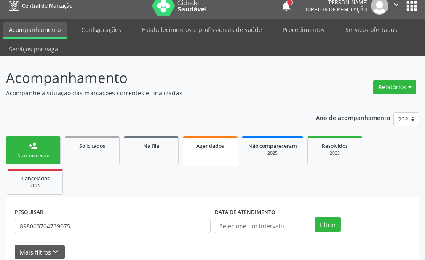
click at [45, 142] on link "person_add Nova marcação" at bounding box center [33, 150] width 55 height 28
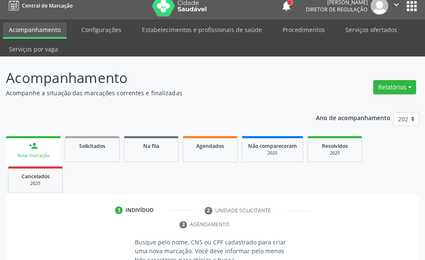
scroll to position [136, 0]
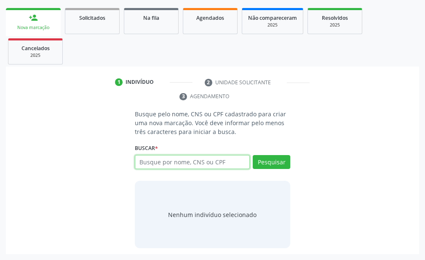
click at [162, 165] on input "text" at bounding box center [192, 162] width 115 height 14
type input "700004291358703"
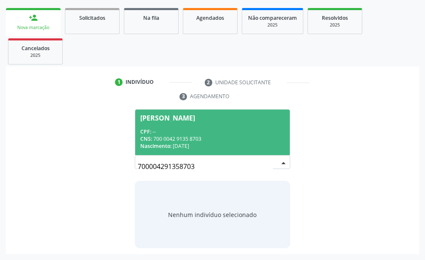
click at [224, 134] on div "CPF: --" at bounding box center [212, 131] width 144 height 7
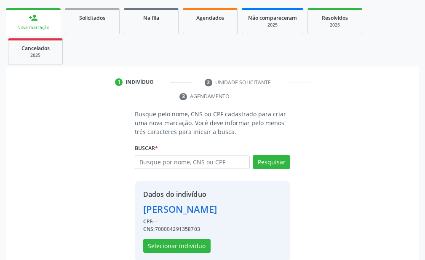
scroll to position [149, 0]
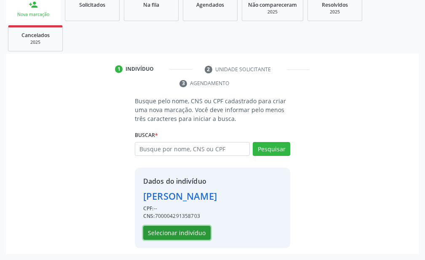
click at [200, 227] on button "Selecionar indivíduo" at bounding box center [176, 233] width 67 height 14
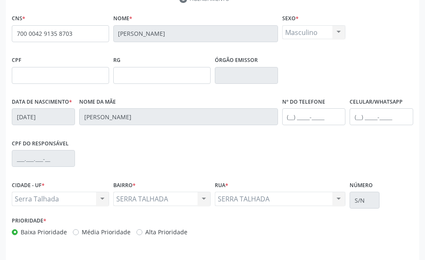
scroll to position [259, 0]
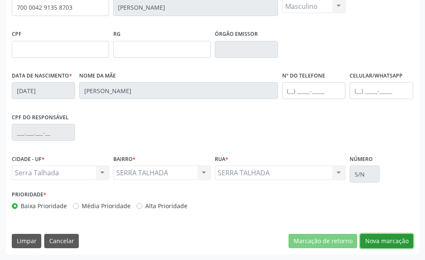
click at [398, 241] on button "Nova marcação" at bounding box center [386, 241] width 53 height 14
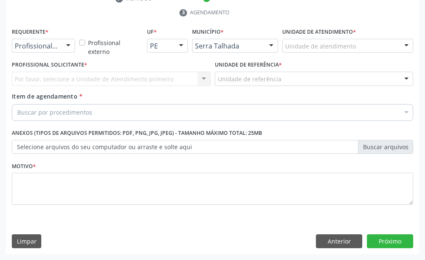
scroll to position [219, 0]
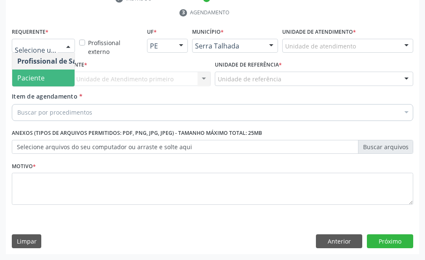
click at [34, 72] on span "Paciente" at bounding box center [53, 77] width 82 height 17
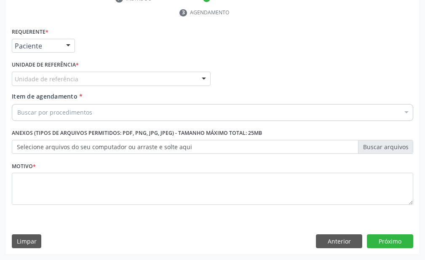
click at [39, 74] on div "Unidade de referência" at bounding box center [111, 79] width 199 height 14
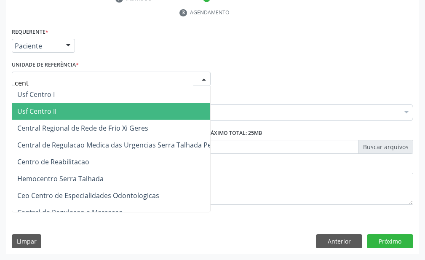
type input "centr"
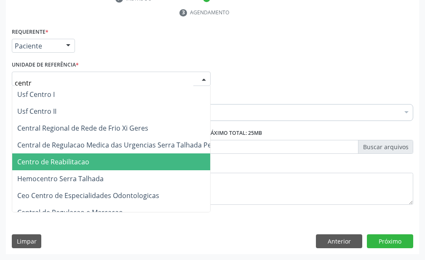
click at [86, 161] on span "Centro de Reabilitacao" at bounding box center [53, 161] width 72 height 9
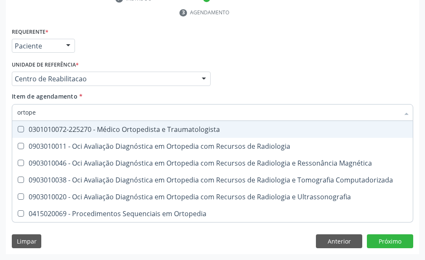
type input "ortoped"
click at [89, 127] on div "0301010072-225270 - Médico Ortopedista e Traumatologista" at bounding box center [212, 129] width 390 height 7
checkbox Traumatologista "true"
click at [0, 167] on div "Acompanhamento Acompanhe a situação das marcações correntes e finalizadas Relat…" at bounding box center [212, 52] width 425 height 415
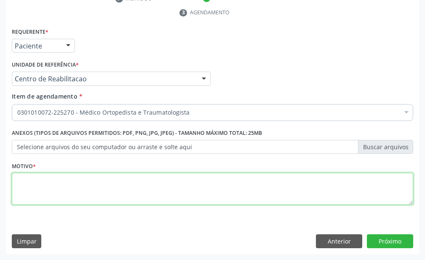
click at [64, 185] on textarea at bounding box center [212, 189] width 401 height 32
type textarea "."
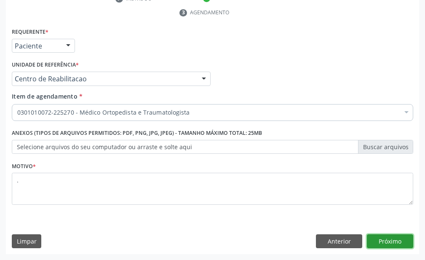
click at [399, 241] on button "Próximo" at bounding box center [390, 241] width 46 height 14
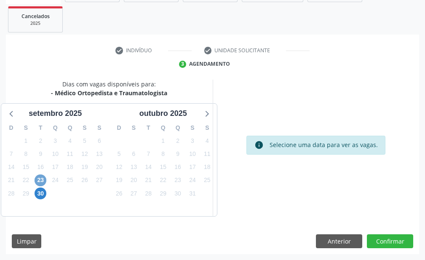
click at [42, 179] on span "23" at bounding box center [41, 180] width 12 height 12
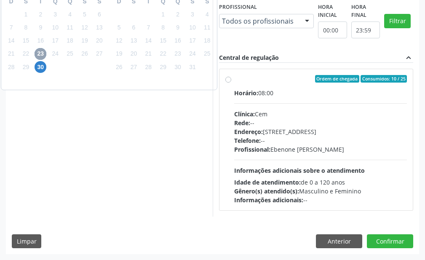
scroll to position [342, 0]
click at [41, 61] on span "30" at bounding box center [41, 67] width 12 height 12
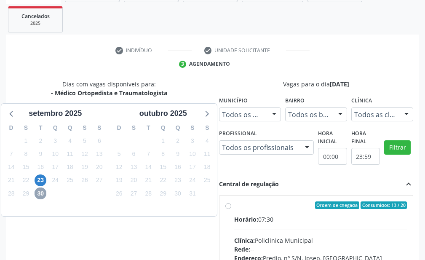
scroll to position [294, 0]
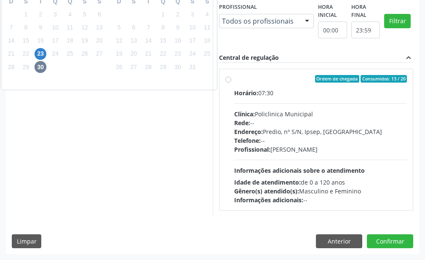
click at [290, 169] on span "Informações adicionais sobre o atendimento" at bounding box center [299, 170] width 131 height 8
click at [231, 83] on input "Ordem de chegada Consumidos: 13 / 20 Horário: 07:30 Clínica: Policlinica Munici…" at bounding box center [228, 79] width 6 height 8
radio input "true"
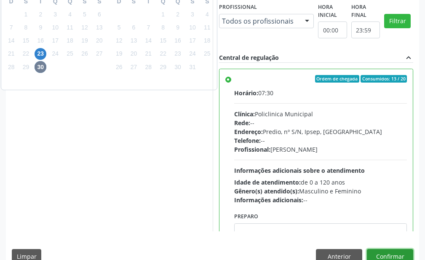
click at [389, 256] on button "Confirmar" at bounding box center [390, 256] width 46 height 14
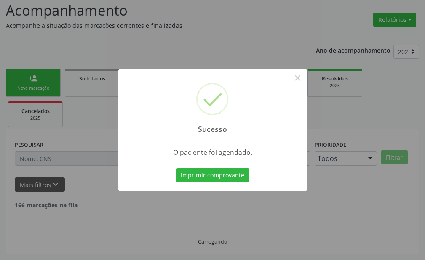
scroll to position [66, 0]
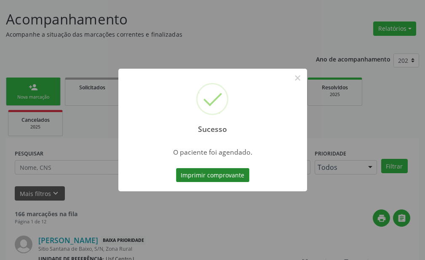
click at [206, 172] on button "Imprimir comprovante" at bounding box center [212, 175] width 73 height 14
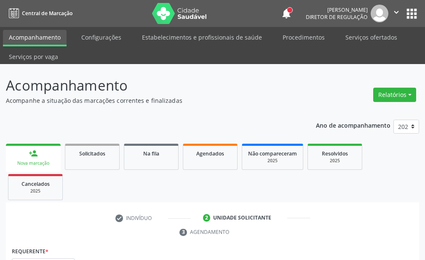
scroll to position [219, 0]
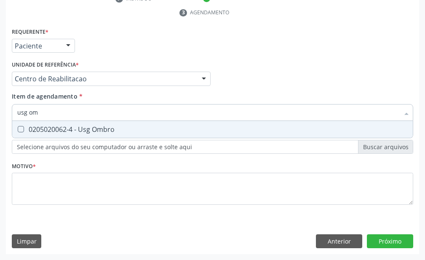
click at [102, 126] on div "0205020062-4 - Usg Ombro" at bounding box center [212, 129] width 390 height 7
checkbox Ombro "true"
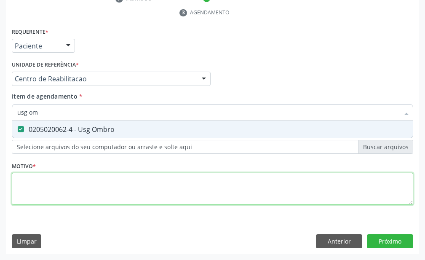
click at [92, 182] on div "Requerente * Paciente Profissional de Saúde Paciente Nenhum resultado encontrad…" at bounding box center [212, 121] width 401 height 191
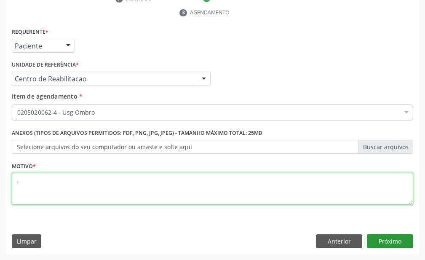
type textarea "."
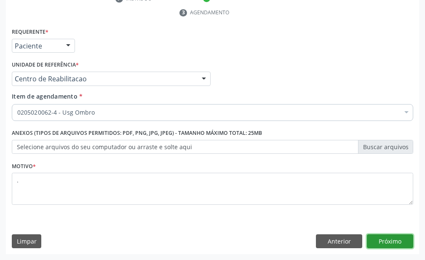
click at [397, 248] on button "Próximo" at bounding box center [390, 241] width 46 height 14
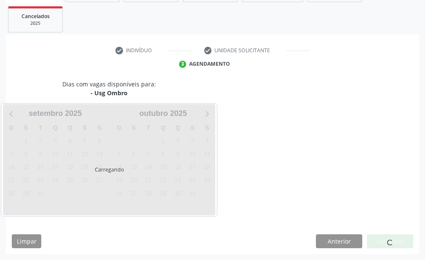
scroll to position [168, 0]
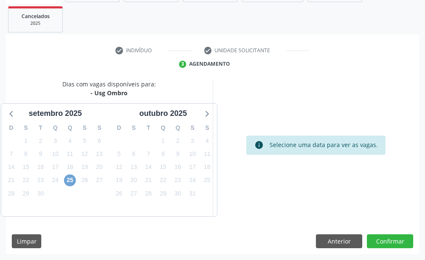
click at [73, 180] on span "25" at bounding box center [70, 180] width 12 height 12
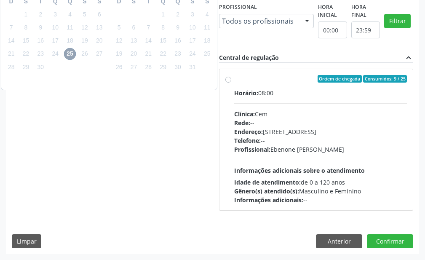
scroll to position [420, 0]
click at [234, 127] on div "Rede: --" at bounding box center [320, 122] width 173 height 9
click at [225, 83] on input "Ordem de chegada Consumidos: 9 / 25 Horário: 08:00 Clínica: Cem Rede: -- Endere…" at bounding box center [228, 79] width 6 height 8
radio input "true"
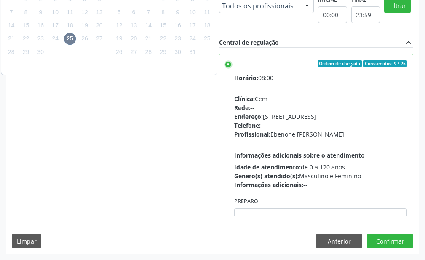
scroll to position [441, 0]
click at [381, 239] on button "Confirmar" at bounding box center [390, 241] width 46 height 14
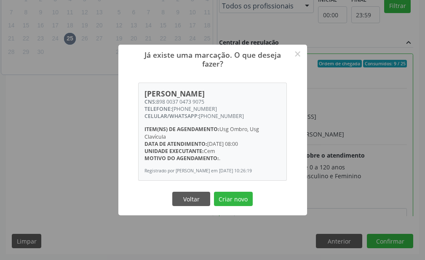
drag, startPoint x: 225, startPoint y: 198, endPoint x: 274, endPoint y: 151, distance: 68.2
click at [269, 157] on div "Já existe uma marcação. O que deseja fazer? × Auricélia Gomes Alves CNS: 898 00…" at bounding box center [212, 130] width 189 height 170
click at [272, 155] on div "Motivo do agendamento: ." at bounding box center [212, 158] width 136 height 7
click at [294, 51] on button "×" at bounding box center [298, 54] width 14 height 14
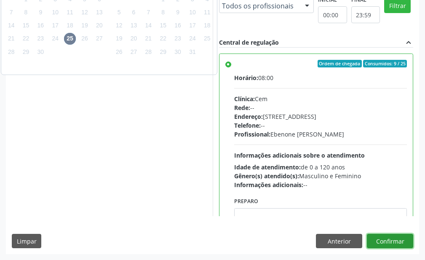
click at [398, 239] on button "Confirmar" at bounding box center [390, 241] width 46 height 14
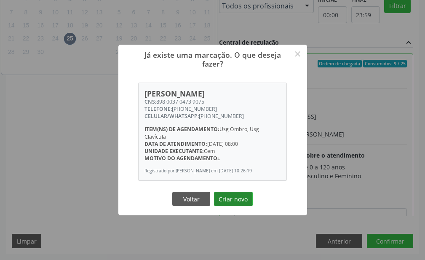
click at [231, 203] on button "Criar novo" at bounding box center [233, 199] width 39 height 14
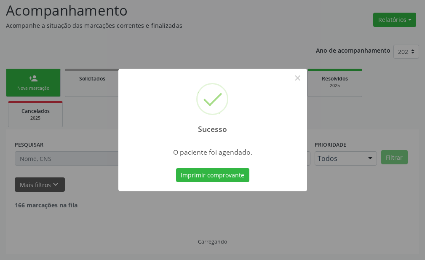
scroll to position [66, 0]
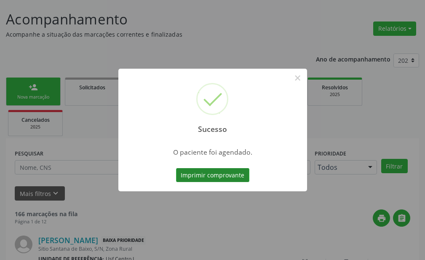
click at [215, 174] on button "Imprimir comprovante" at bounding box center [212, 175] width 73 height 14
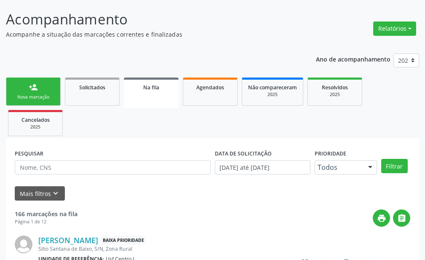
click at [46, 95] on div "Nova marcação" at bounding box center [33, 97] width 42 height 6
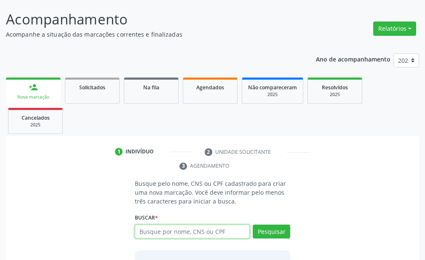
click at [179, 233] on input "text" at bounding box center [192, 232] width 115 height 14
type input "162526590030008"
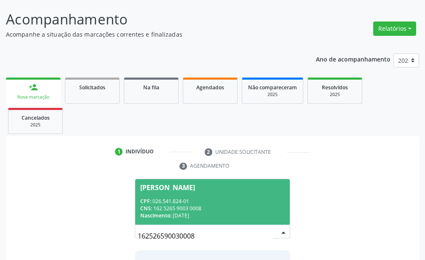
click at [187, 211] on div "CNS: 162 5265 9003 0008" at bounding box center [212, 208] width 144 height 7
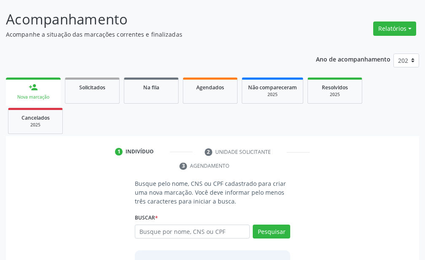
scroll to position [149, 0]
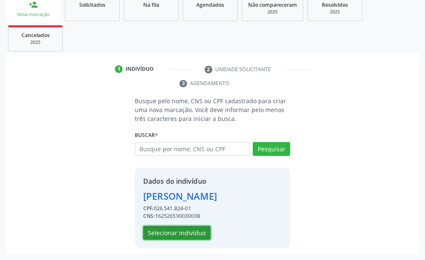
click at [188, 236] on button "Selecionar indivíduo" at bounding box center [176, 233] width 67 height 14
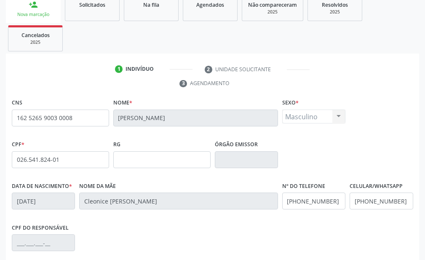
scroll to position [191, 0]
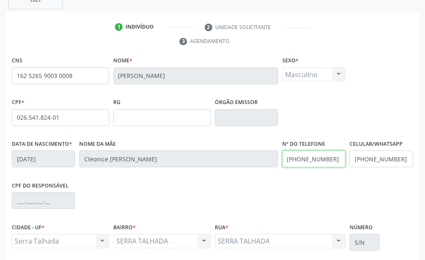
drag, startPoint x: 342, startPoint y: 157, endPoint x: 259, endPoint y: 171, distance: 84.1
click at [263, 171] on div "Data de nascimento * 27/08/1977 Nome da mãe Cleonice Panta da Silva Nº do Telef…" at bounding box center [213, 159] width 406 height 42
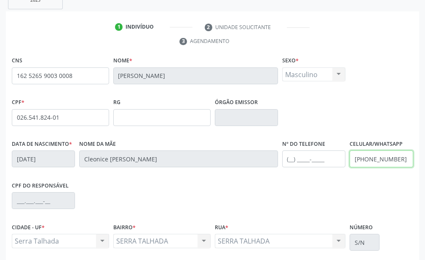
drag, startPoint x: 403, startPoint y: 157, endPoint x: 313, endPoint y: 166, distance: 90.6
click at [315, 166] on div "Data de nascimento * 27/08/1977 Nome da mãe Cleonice Panta da Silva Nº do Telef…" at bounding box center [213, 159] width 406 height 42
click at [354, 184] on div "CPF do responsável" at bounding box center [213, 200] width 406 height 42
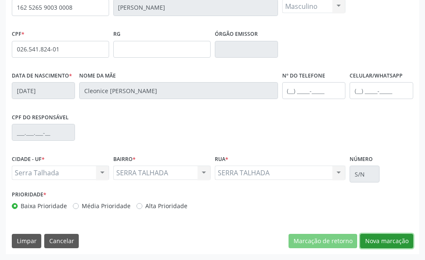
click at [396, 238] on button "Nova marcação" at bounding box center [386, 241] width 53 height 14
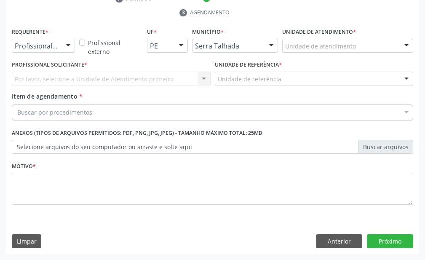
scroll to position [219, 0]
click at [64, 48] on div at bounding box center [68, 46] width 13 height 14
click at [83, 83] on div "Por favor, selecione a Unidade de Atendimento primeiro Nenhum resultado encontr…" at bounding box center [111, 79] width 199 height 14
click at [89, 77] on div "Por favor, selecione a Unidade de Atendimento primeiro Nenhum resultado encontr…" at bounding box center [111, 79] width 199 height 14
click at [67, 48] on div at bounding box center [68, 46] width 13 height 14
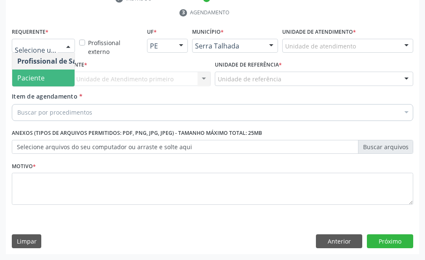
click at [66, 75] on span "Paciente" at bounding box center [53, 77] width 82 height 17
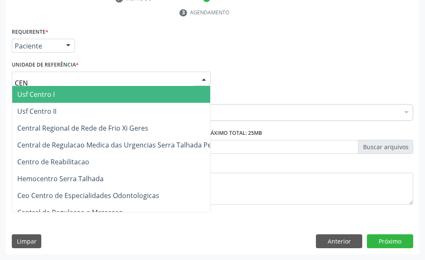
type input "CENT"
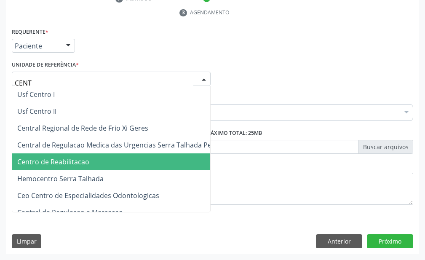
click at [101, 162] on span "Centro de Reabilitacao" at bounding box center [114, 161] width 204 height 17
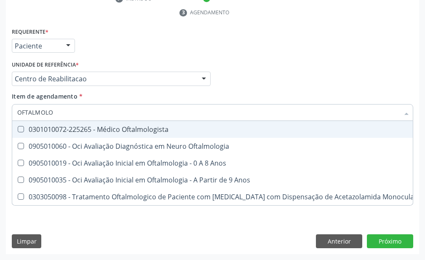
type input "OFTALMOLOG"
click at [75, 131] on div "0301010072-225265 - Médico Oftalmologista" at bounding box center [238, 129] width 442 height 7
checkbox Oftalmologista "true"
click at [0, 131] on div "Acompanhamento Acompanhe a situação das marcações correntes e finalizadas Relat…" at bounding box center [212, 52] width 425 height 415
checkbox Oftalmologia "true"
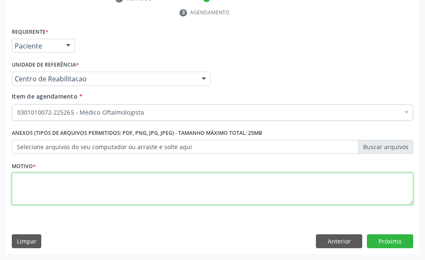
click at [44, 182] on textarea at bounding box center [212, 189] width 401 height 32
type textarea "."
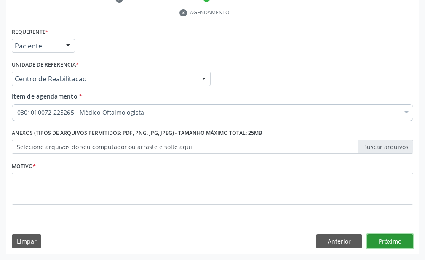
click at [393, 242] on button "Próximo" at bounding box center [390, 241] width 46 height 14
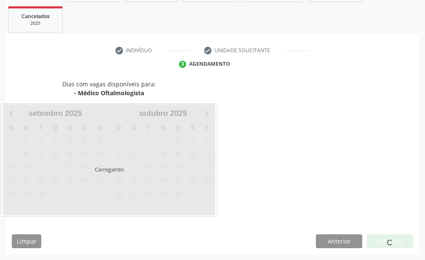
scroll to position [168, 0]
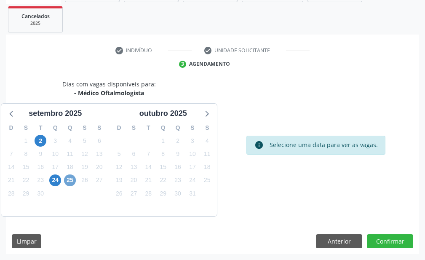
click at [65, 181] on span "25" at bounding box center [70, 180] width 12 height 12
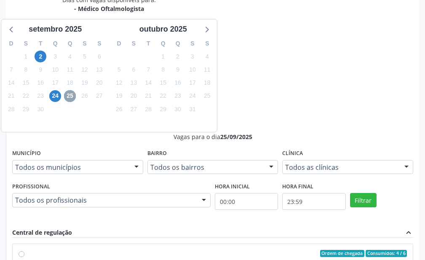
scroll to position [294, 0]
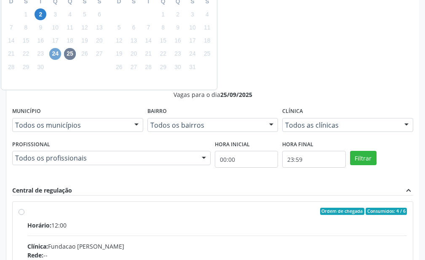
click at [53, 53] on span "24" at bounding box center [55, 54] width 12 height 12
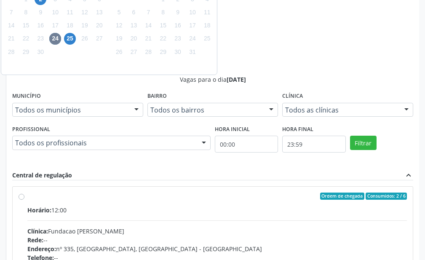
click at [333, 235] on div "Rede: --" at bounding box center [217, 239] width 380 height 9
click at [24, 192] on input "Ordem de chegada Consumidos: 2 / 6 Horário: 12:00 Clínica: Fundacao Altino Vent…" at bounding box center [22, 196] width 6 height 8
radio input "true"
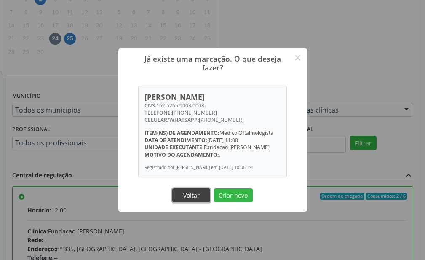
click at [194, 199] on button "Voltar" at bounding box center [191, 195] width 38 height 14
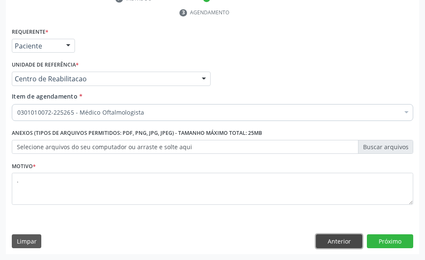
click at [327, 243] on button "Anterior" at bounding box center [339, 241] width 46 height 14
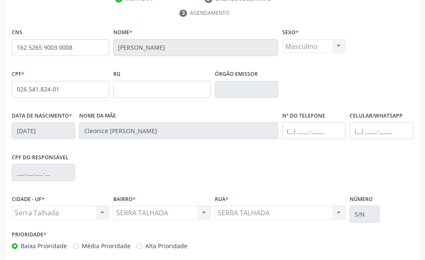
scroll to position [93, 0]
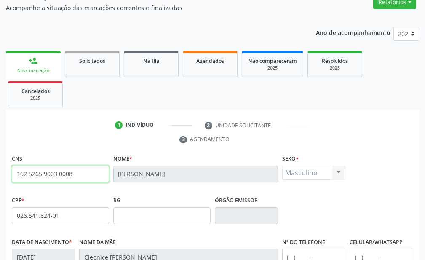
drag, startPoint x: 73, startPoint y: 171, endPoint x: 9, endPoint y: 175, distance: 64.1
click at [216, 71] on link "Agendados" at bounding box center [210, 64] width 55 height 26
select select "8"
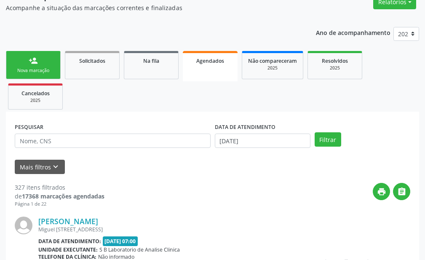
click at [237, 163] on div "Mais filtros keyboard_arrow_down" at bounding box center [213, 167] width 400 height 15
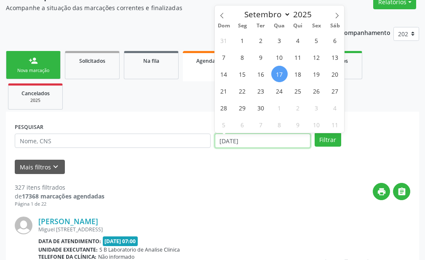
click at [244, 142] on input "17/09/2025" at bounding box center [263, 141] width 96 height 14
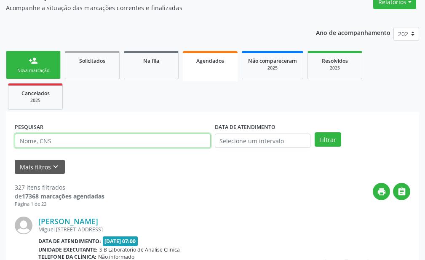
click at [150, 142] on input "text" at bounding box center [113, 141] width 196 height 14
paste input "162 5265 9003 0008"
type input "162 5265 9003 0008"
click at [315, 132] on button "Filtrar" at bounding box center [328, 139] width 27 height 14
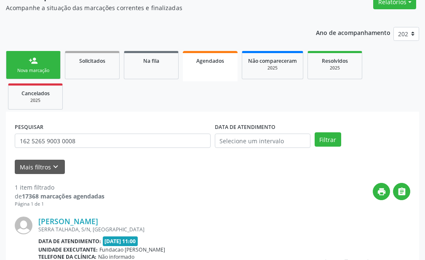
scroll to position [176, 0]
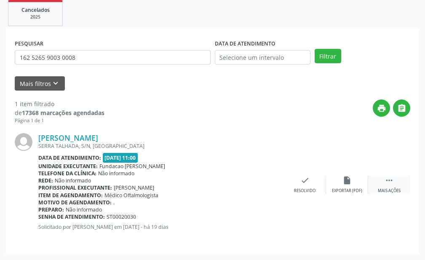
click at [385, 179] on icon "" at bounding box center [389, 180] width 9 height 9
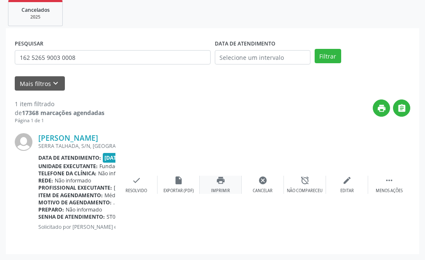
click at [217, 183] on icon "print" at bounding box center [220, 180] width 9 height 9
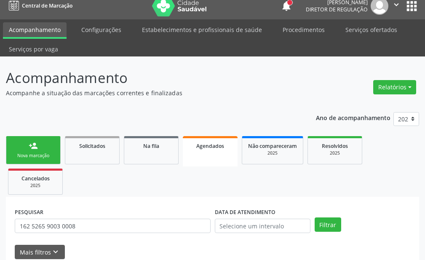
click at [55, 151] on link "person_add Nova marcação" at bounding box center [33, 150] width 55 height 28
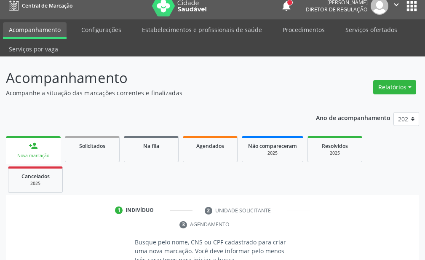
click at [6, 136] on link "person_add Nova marcação" at bounding box center [33, 150] width 55 height 28
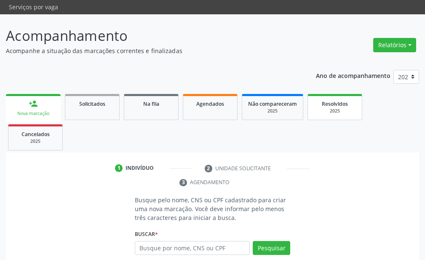
scroll to position [92, 0]
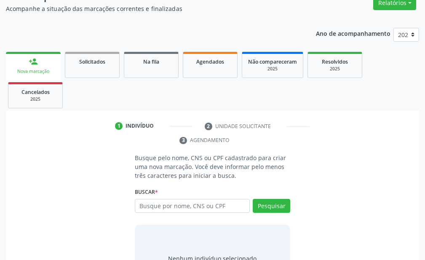
click at [6, 52] on link "person_add Nova marcação" at bounding box center [33, 66] width 55 height 28
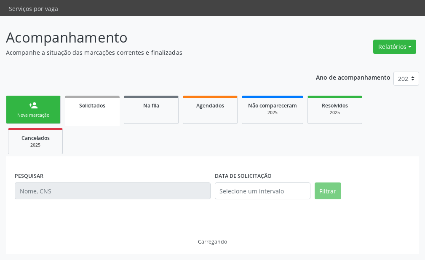
scroll to position [48, 0]
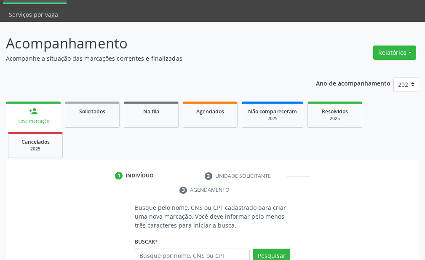
scroll to position [0, 0]
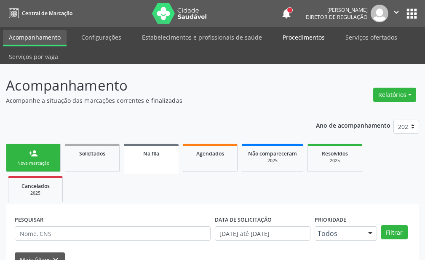
click at [296, 40] on link "Procedimentos" at bounding box center [304, 37] width 54 height 15
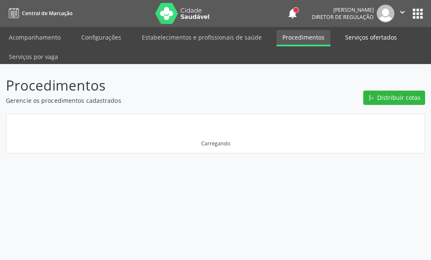
click at [357, 40] on link "Serviços ofertados" at bounding box center [371, 37] width 64 height 15
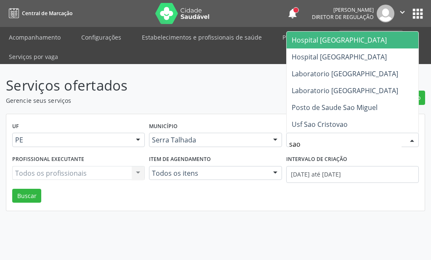
type input "sao f"
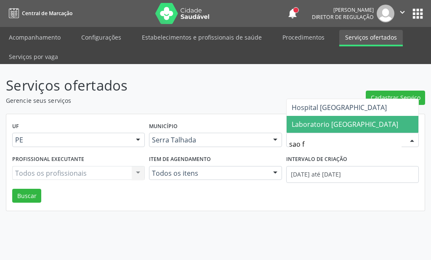
click at [337, 127] on span "Laboratorio [GEOGRAPHIC_DATA]" at bounding box center [345, 124] width 107 height 9
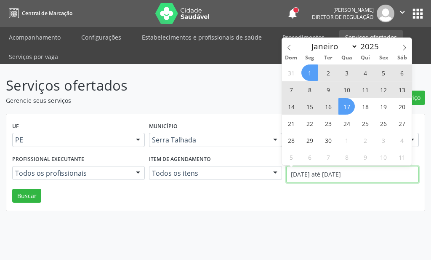
click at [333, 174] on input "01/09/2025 até 17/09/2025" at bounding box center [352, 174] width 133 height 17
click at [288, 53] on div "Dom Seg Ter Qua Qui Sex Sáb" at bounding box center [347, 58] width 130 height 12
click at [288, 49] on icon at bounding box center [289, 48] width 6 height 6
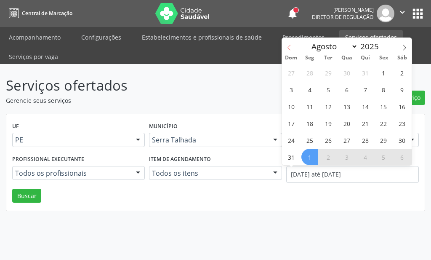
click at [288, 49] on icon at bounding box center [289, 48] width 6 height 6
select select "6"
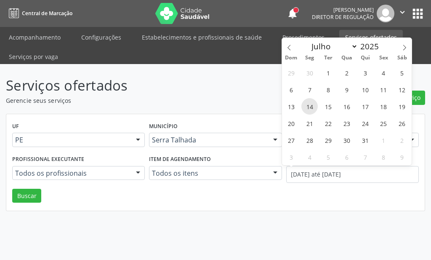
click at [308, 112] on span "14" at bounding box center [310, 106] width 16 height 16
type input "14/07/2025"
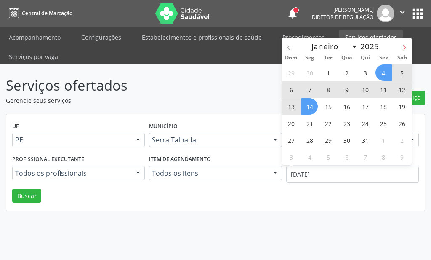
click at [405, 42] on span at bounding box center [405, 45] width 14 height 14
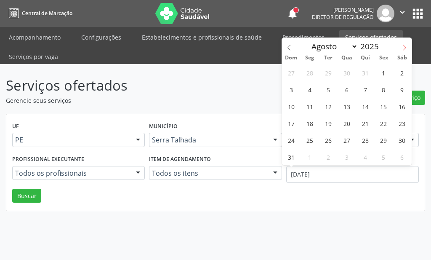
click at [405, 42] on span at bounding box center [405, 45] width 14 height 14
select select "8"
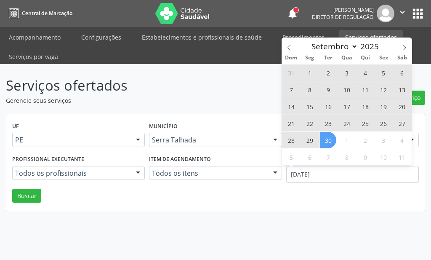
click at [326, 144] on span "30" at bounding box center [328, 140] width 16 height 16
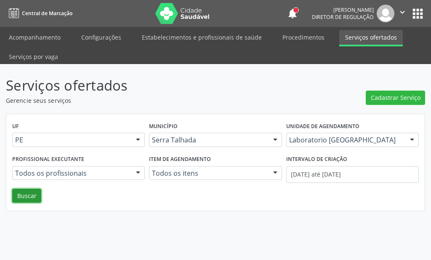
click at [25, 202] on button "Buscar" at bounding box center [26, 196] width 29 height 14
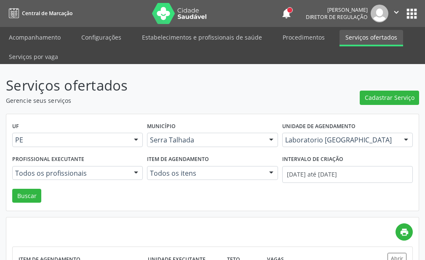
scroll to position [112, 0]
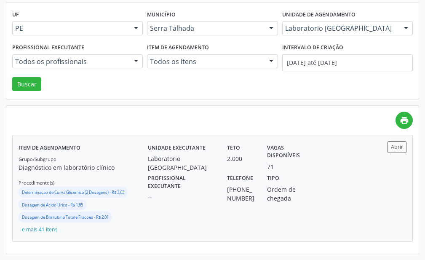
click at [175, 180] on label "Profissional executante" at bounding box center [181, 182] width 67 height 21
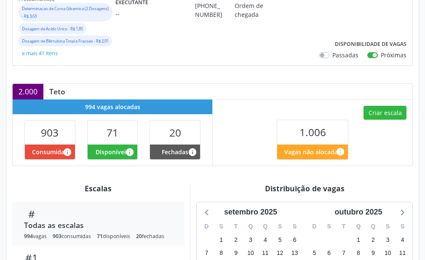
scroll to position [337, 0]
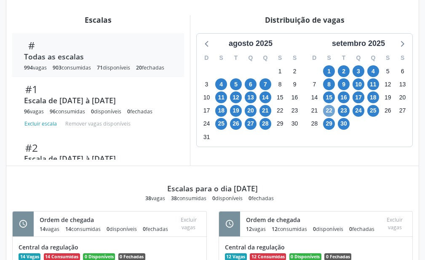
click at [324, 117] on span "22" at bounding box center [329, 111] width 12 height 12
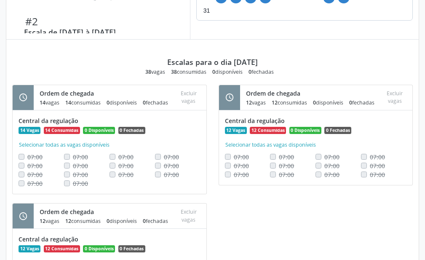
scroll to position [421, 0]
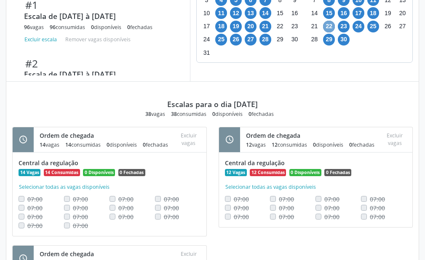
click at [330, 32] on span "22" at bounding box center [329, 27] width 12 height 12
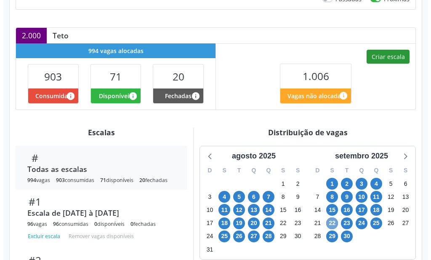
scroll to position [98, 0]
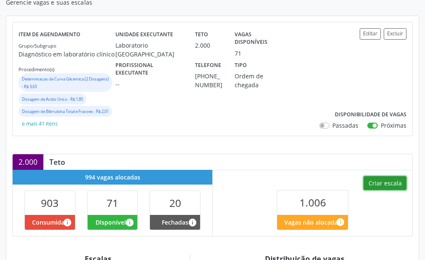
click at [393, 189] on button "Criar escala" at bounding box center [384, 183] width 43 height 14
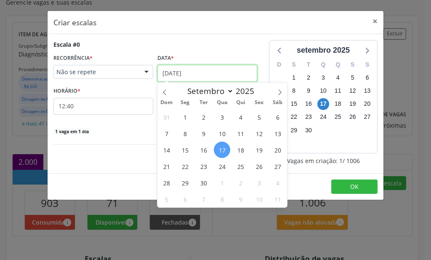
click at [214, 78] on input "[DATE]" at bounding box center [208, 73] width 100 height 17
click at [186, 170] on span "22" at bounding box center [185, 166] width 16 height 16
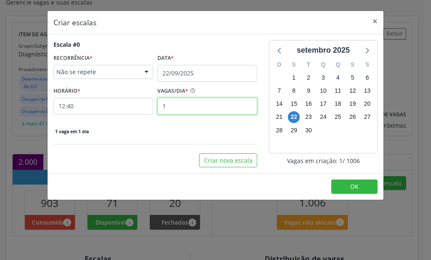
click at [187, 106] on input "1" at bounding box center [208, 106] width 100 height 17
type input "3"
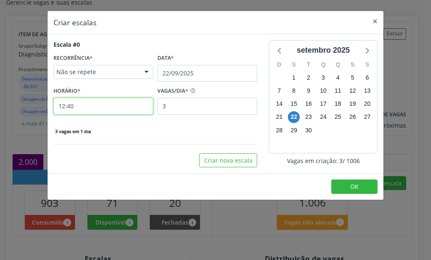
click at [124, 104] on input "12:40" at bounding box center [103, 106] width 100 height 17
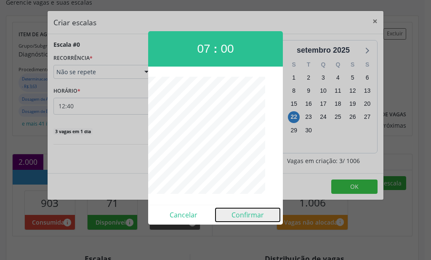
click at [263, 215] on button "Confirmar" at bounding box center [248, 214] width 64 height 13
type input "07:00"
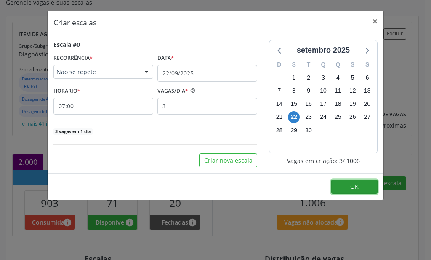
click at [355, 185] on span "OK" at bounding box center [354, 186] width 8 height 8
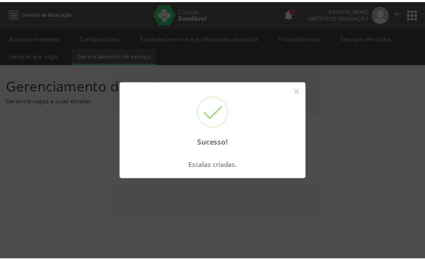
scroll to position [0, 0]
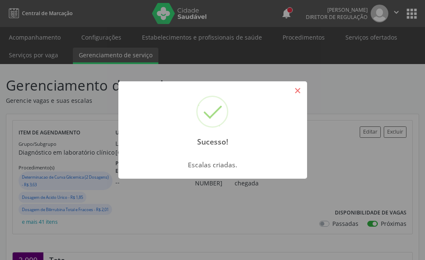
click at [299, 96] on button "×" at bounding box center [298, 90] width 14 height 14
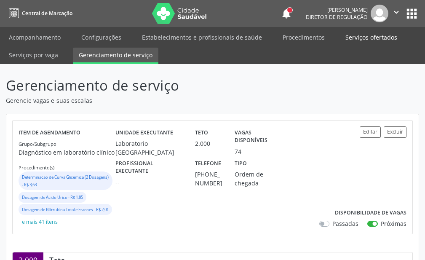
click at [350, 33] on link "Serviços ofertados" at bounding box center [371, 37] width 64 height 15
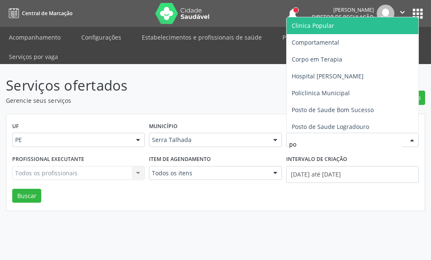
type input "pol"
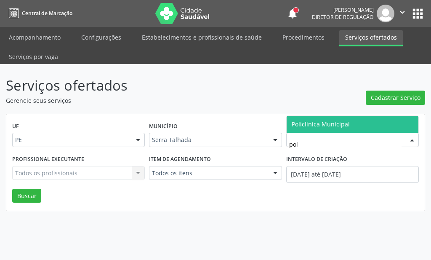
click at [336, 127] on span "Policlinica Municipal" at bounding box center [321, 124] width 58 height 8
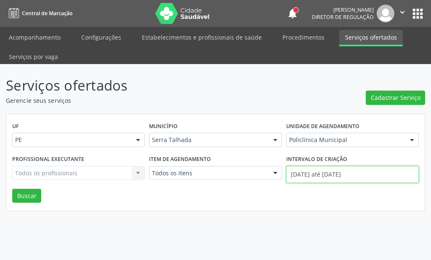
click at [323, 174] on input "[DATE] até [DATE]" at bounding box center [352, 174] width 133 height 17
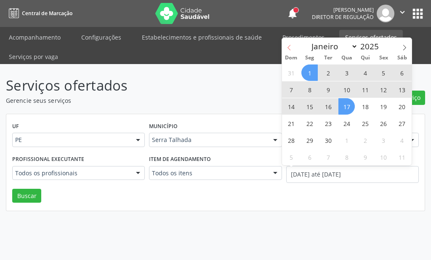
click at [290, 49] on icon at bounding box center [289, 48] width 6 height 6
select select "7"
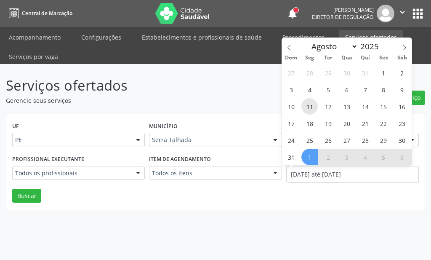
click at [310, 105] on span "11" at bounding box center [310, 106] width 16 height 16
type input "[DATE]"
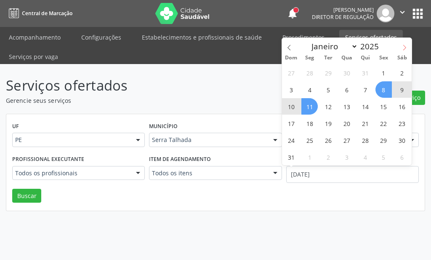
click at [404, 49] on icon at bounding box center [405, 48] width 6 height 6
select select "8"
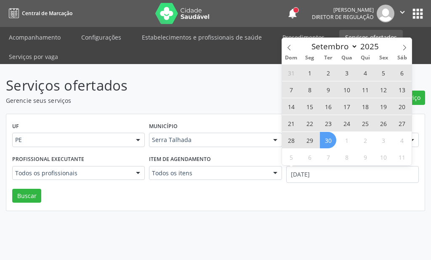
click at [334, 137] on span "30" at bounding box center [328, 140] width 16 height 16
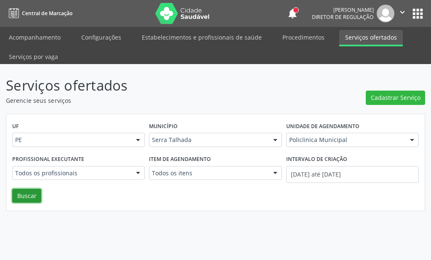
click at [25, 196] on button "Buscar" at bounding box center [26, 196] width 29 height 14
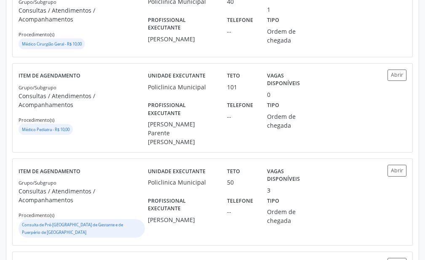
scroll to position [1013, 0]
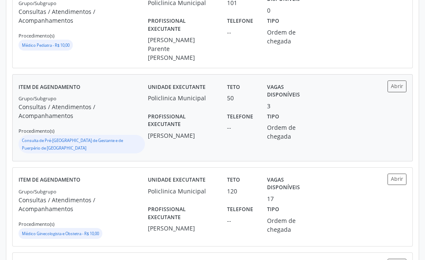
click at [246, 97] on div "Teto 50" at bounding box center [241, 94] width 40 height 29
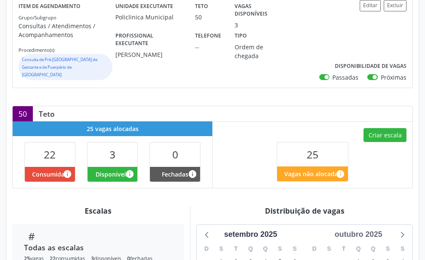
scroll to position [251, 0]
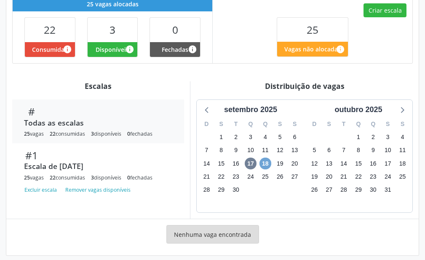
click at [268, 158] on span "18" at bounding box center [265, 164] width 12 height 12
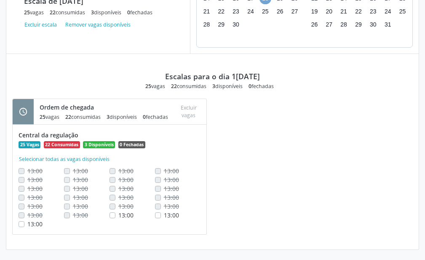
scroll to position [332, 0]
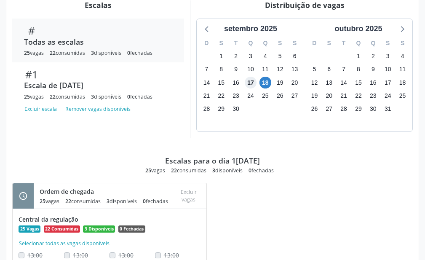
click at [252, 77] on span "17" at bounding box center [251, 83] width 12 height 12
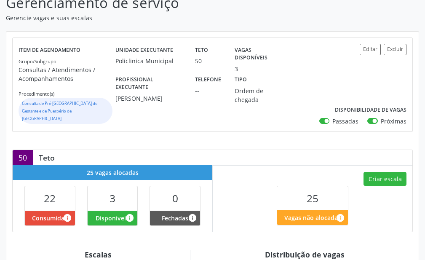
scroll to position [0, 0]
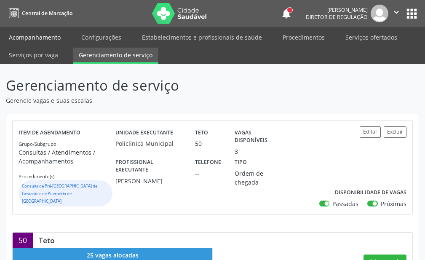
click at [38, 34] on link "Acompanhamento" at bounding box center [35, 37] width 64 height 15
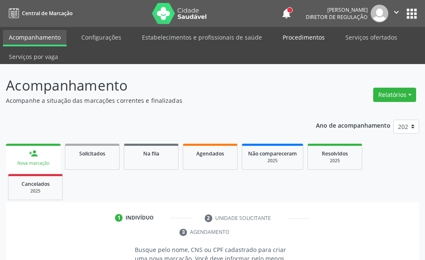
click at [310, 43] on link "Procedimentos" at bounding box center [304, 37] width 54 height 15
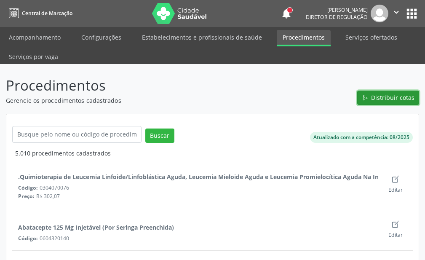
click at [392, 99] on span "Distribuir cotas" at bounding box center [392, 97] width 43 height 9
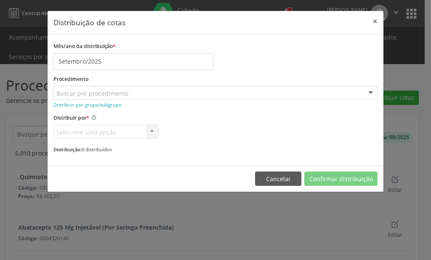
click at [201, 95] on div "Buscar por procedimento" at bounding box center [215, 93] width 324 height 14
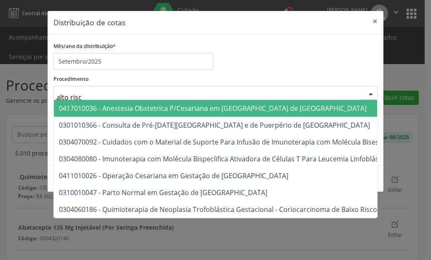
type input "alto risco"
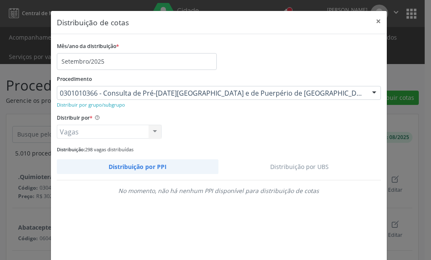
click at [294, 163] on link "Distribuição por UBS" at bounding box center [300, 166] width 163 height 15
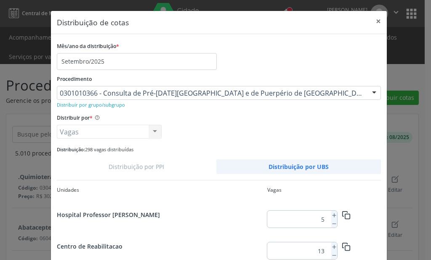
scroll to position [42, 0]
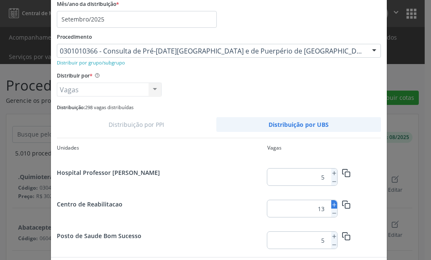
click at [332, 204] on icon at bounding box center [334, 205] width 6 height 6
type input "15"
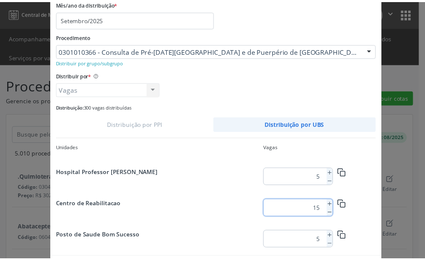
scroll to position [76, 0]
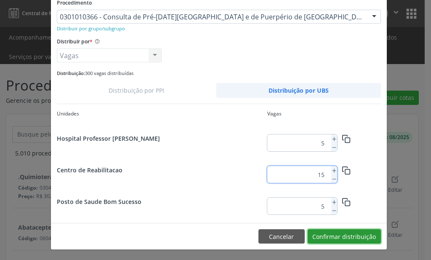
click at [366, 235] on button "Confirmar distribuição" at bounding box center [344, 236] width 73 height 14
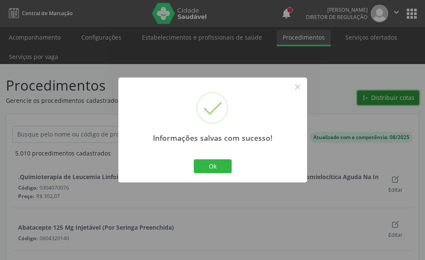
click at [357, 91] on button "Distribuir cotas" at bounding box center [388, 98] width 62 height 14
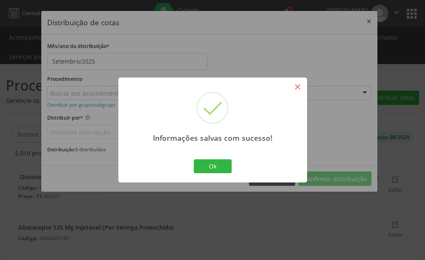
click at [299, 91] on button "×" at bounding box center [298, 87] width 14 height 14
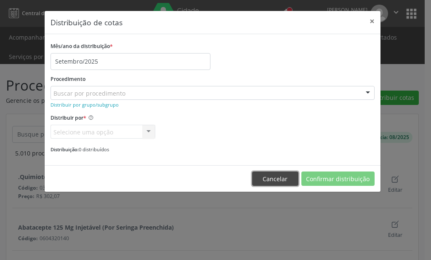
click at [286, 182] on button "Cancelar" at bounding box center [275, 178] width 46 height 14
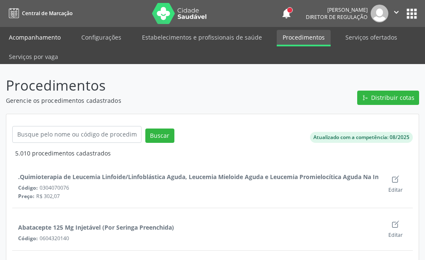
click at [39, 37] on link "Acompanhamento" at bounding box center [35, 37] width 64 height 15
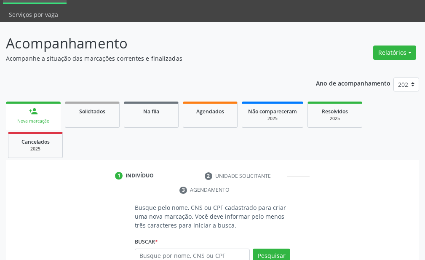
scroll to position [84, 0]
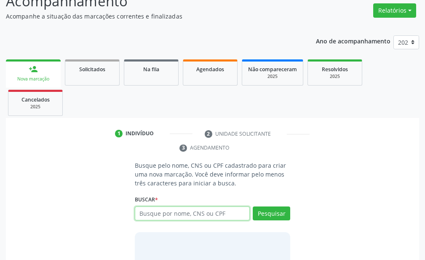
click at [179, 214] on input "text" at bounding box center [192, 213] width 115 height 14
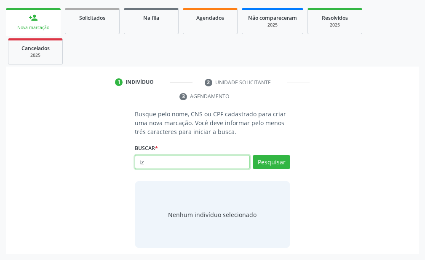
type input "i"
type input "703601016799032"
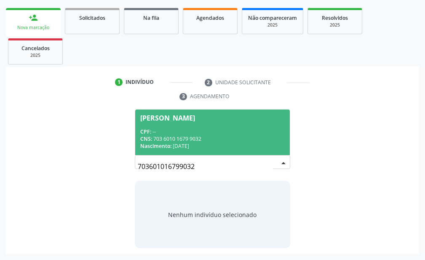
click at [173, 144] on div "Nascimento: 0[DATE]" at bounding box center [212, 145] width 144 height 7
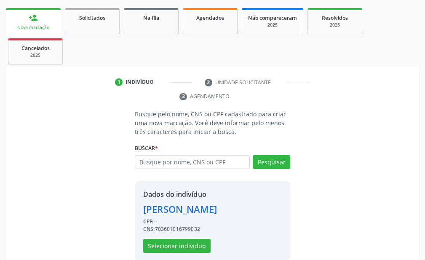
scroll to position [163, 0]
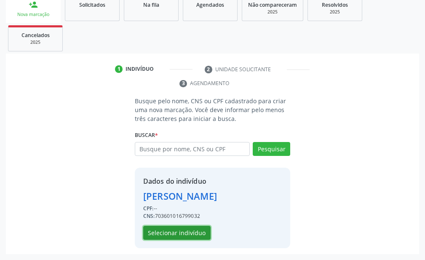
click at [191, 235] on button "Selecionar indivíduo" at bounding box center [176, 233] width 67 height 14
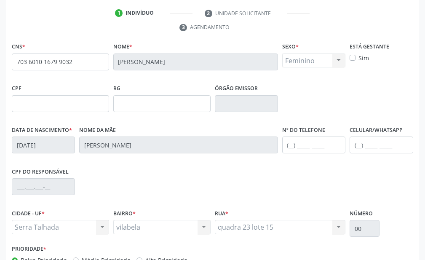
scroll to position [247, 0]
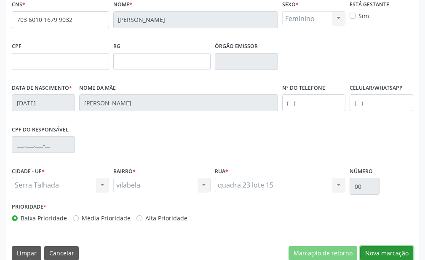
click at [376, 252] on button "Nova marcação" at bounding box center [386, 253] width 53 height 14
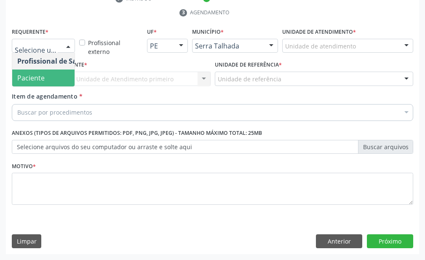
click at [48, 78] on span "Paciente" at bounding box center [53, 77] width 82 height 17
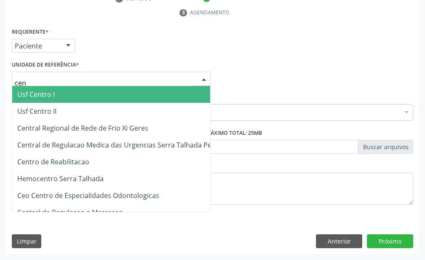
type input "cent"
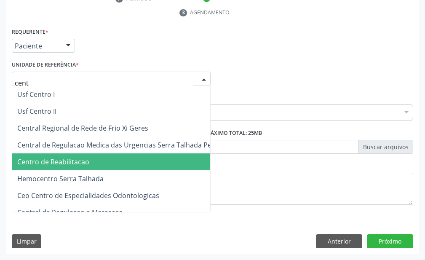
click at [73, 155] on span "Centro de Reabilitacao" at bounding box center [114, 161] width 204 height 17
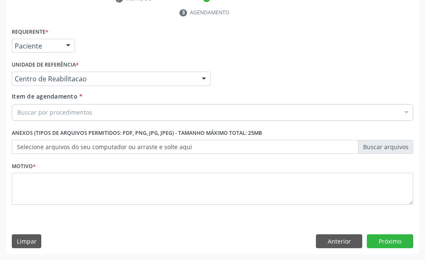
click at [99, 115] on div "Buscar por procedimentos" at bounding box center [212, 112] width 401 height 17
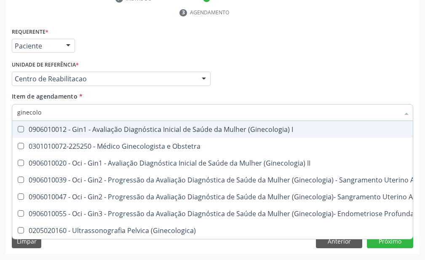
type input "ginecolog"
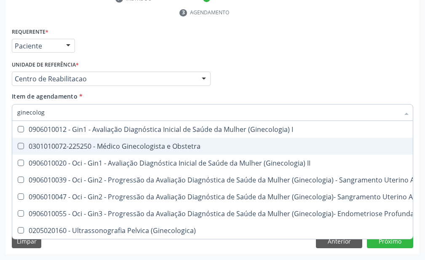
click at [92, 143] on div "0301010072-225250 - Médico Ginecologista e Obstetra" at bounding box center [285, 146] width 537 height 7
checkbox Obstetra "true"
type input "ginecolog"
click at [0, 149] on div "Acompanhamento Acompanhe a situação das marcações correntes e finalizadas Relat…" at bounding box center [212, 52] width 425 height 415
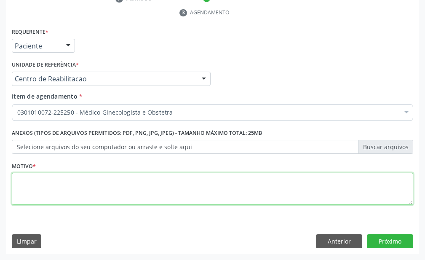
click at [132, 195] on textarea at bounding box center [212, 189] width 401 height 32
type textarea "."
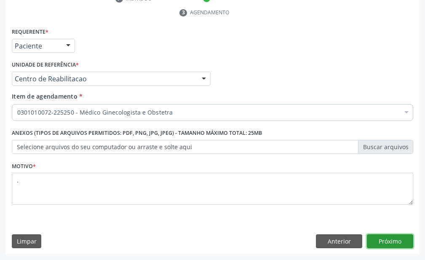
click at [394, 247] on button "Próximo" at bounding box center [390, 241] width 46 height 14
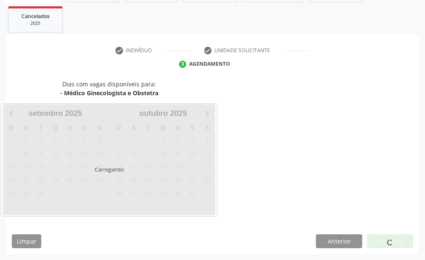
scroll to position [168, 0]
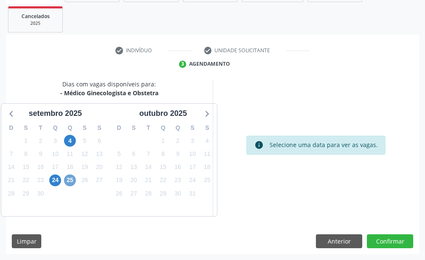
click at [67, 184] on span "25" at bounding box center [70, 180] width 12 height 12
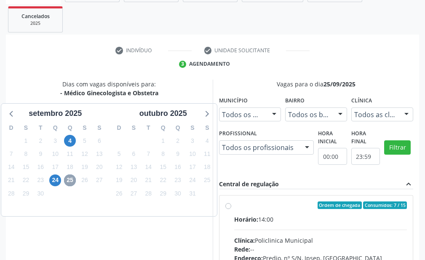
scroll to position [252, 0]
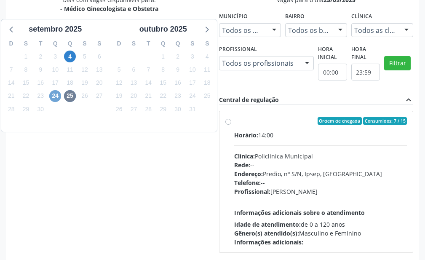
click at [52, 96] on span "24" at bounding box center [55, 96] width 12 height 12
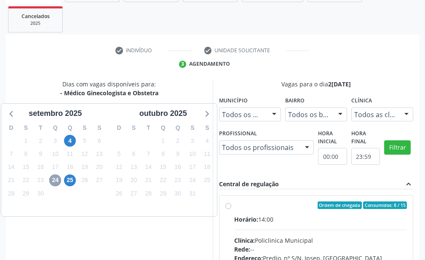
scroll to position [0, 0]
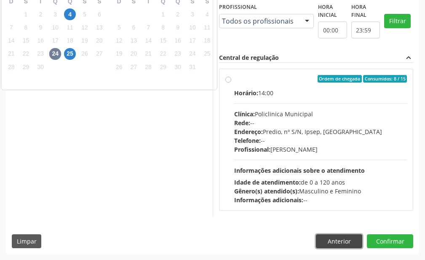
click at [321, 244] on button "Anterior" at bounding box center [339, 241] width 46 height 14
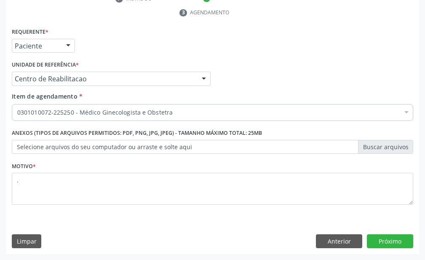
scroll to position [219, 0]
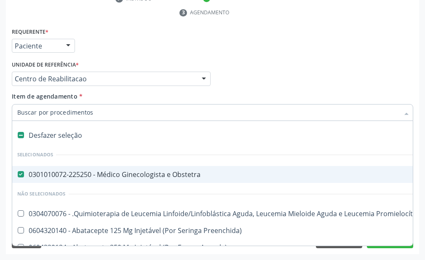
click at [26, 176] on div "0301010072-225250 - Médico Ginecologista e Obstetra" at bounding box center [345, 174] width 656 height 7
checkbox Obstetra "false"
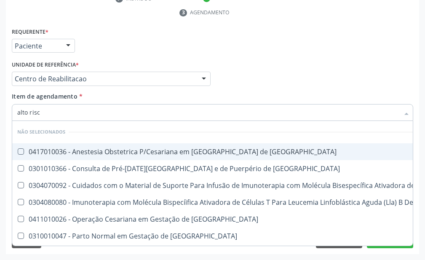
type input "alto risco"
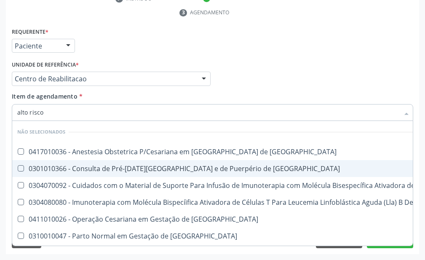
checkbox Risco "true"
click at [0, 168] on div "Acompanhamento Acompanhe a situação das marcações correntes e finalizadas Relat…" at bounding box center [212, 52] width 425 height 415
checkbox Risco "true"
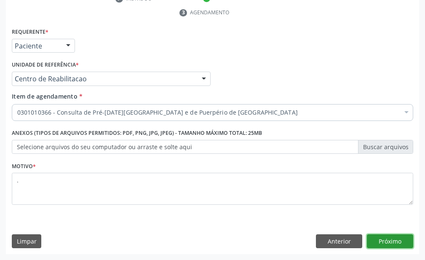
click at [409, 244] on button "Próximo" at bounding box center [390, 241] width 46 height 14
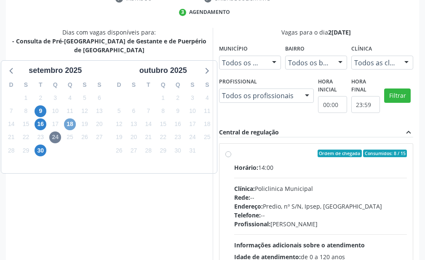
click at [71, 118] on span "18" at bounding box center [70, 124] width 12 height 12
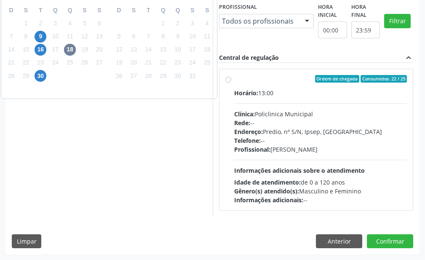
click at [323, 171] on span "Informações adicionais sobre o atendimento" at bounding box center [299, 170] width 131 height 8
click at [231, 83] on input "Ordem de chegada Consumidos: 22 / 25 Horário: 13:00 Clínica: Policlinica Munici…" at bounding box center [228, 79] width 6 height 8
radio input "true"
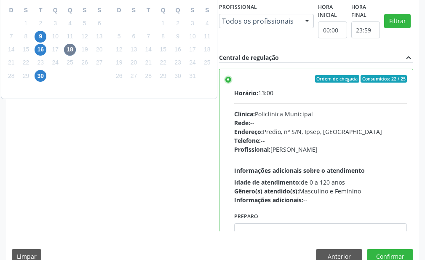
scroll to position [42, 0]
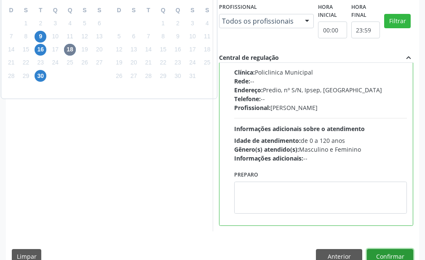
click at [409, 255] on button "Confirmar" at bounding box center [390, 256] width 46 height 14
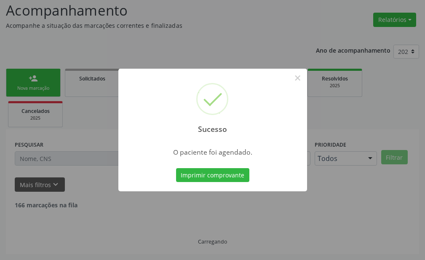
scroll to position [66, 0]
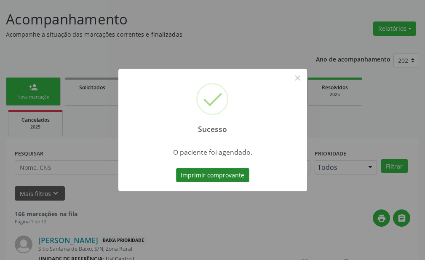
click at [212, 175] on button "Imprimir comprovante" at bounding box center [212, 175] width 73 height 14
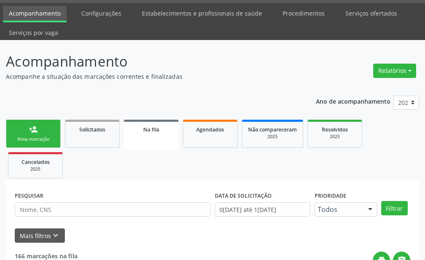
scroll to position [0, 0]
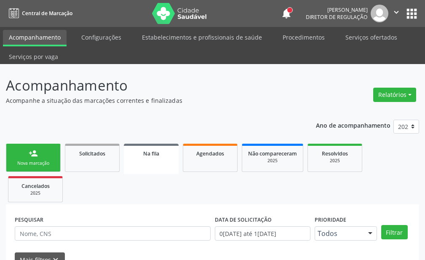
click at [396, 11] on icon "" at bounding box center [396, 12] width 9 height 9
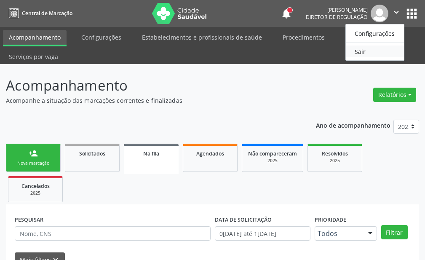
click at [386, 57] on link "Sair" at bounding box center [375, 51] width 58 height 12
